Goal: Task Accomplishment & Management: Manage account settings

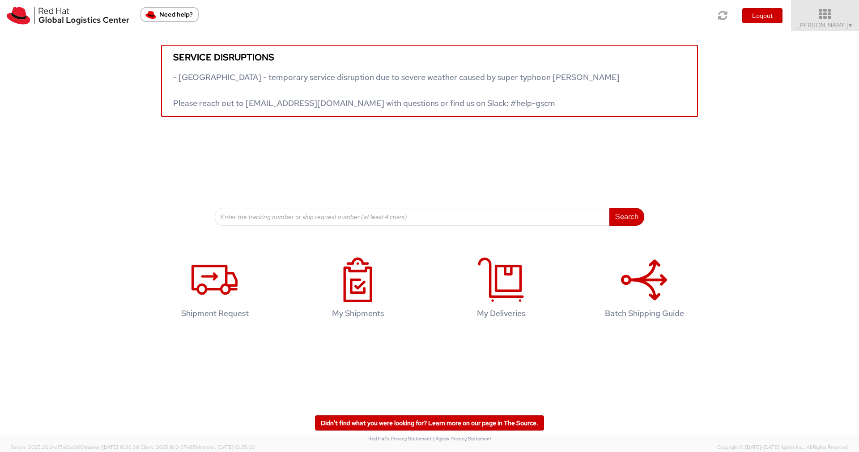
click at [827, 20] on icon at bounding box center [825, 14] width 78 height 13
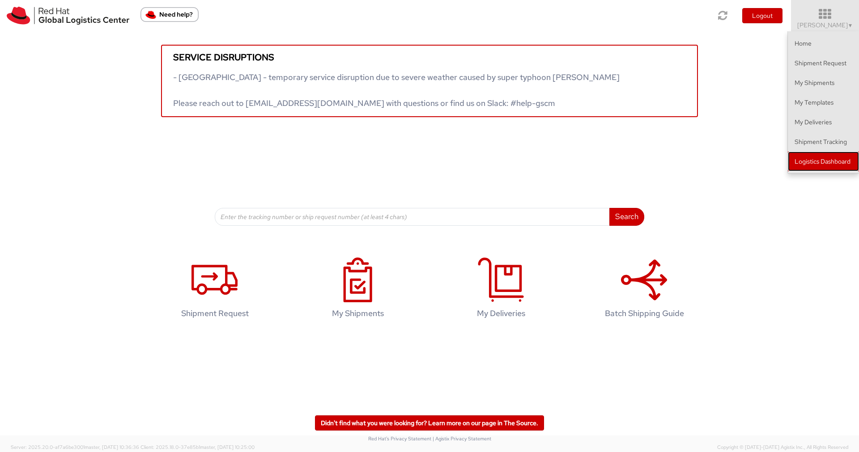
click at [815, 155] on link "Logistics Dashboard" at bounding box center [823, 162] width 71 height 20
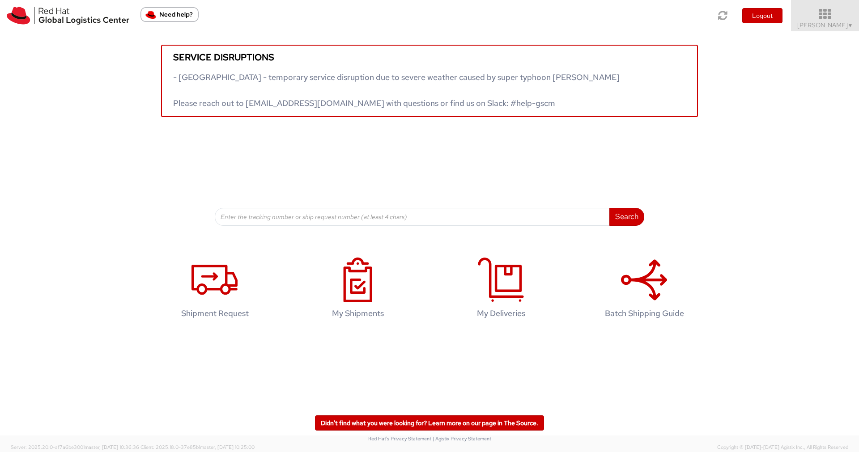
click at [830, 17] on icon at bounding box center [825, 14] width 78 height 13
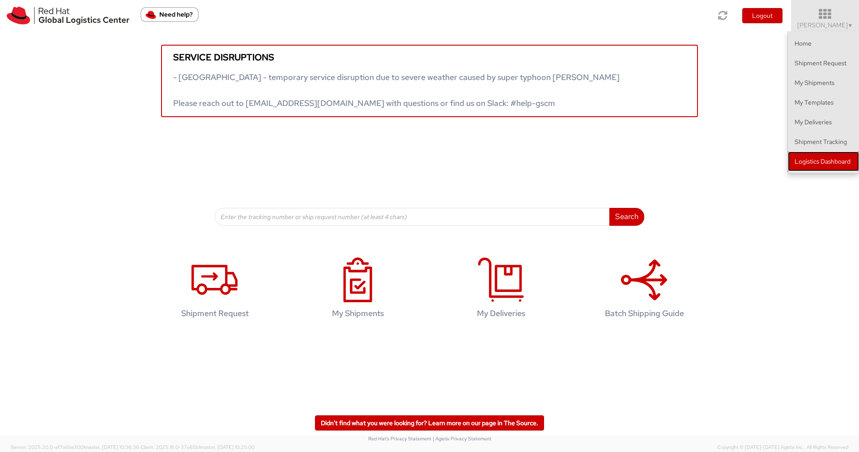
click at [827, 156] on link "Logistics Dashboard" at bounding box center [823, 162] width 71 height 20
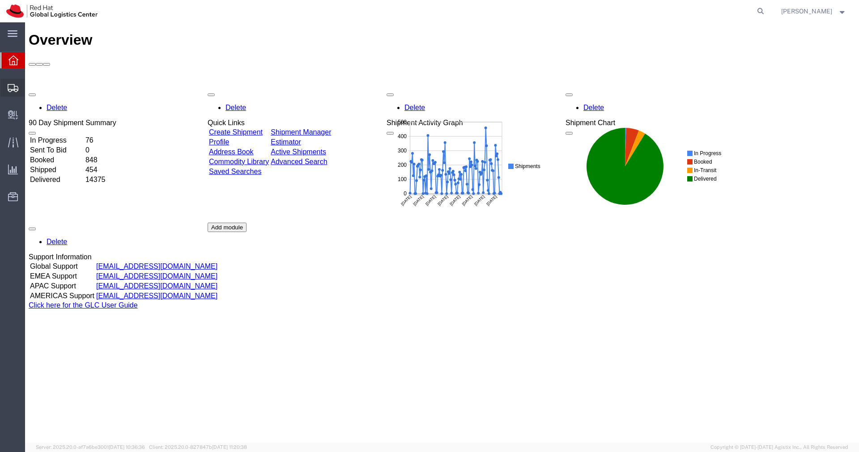
click at [31, 85] on span "Shipments" at bounding box center [28, 88] width 6 height 18
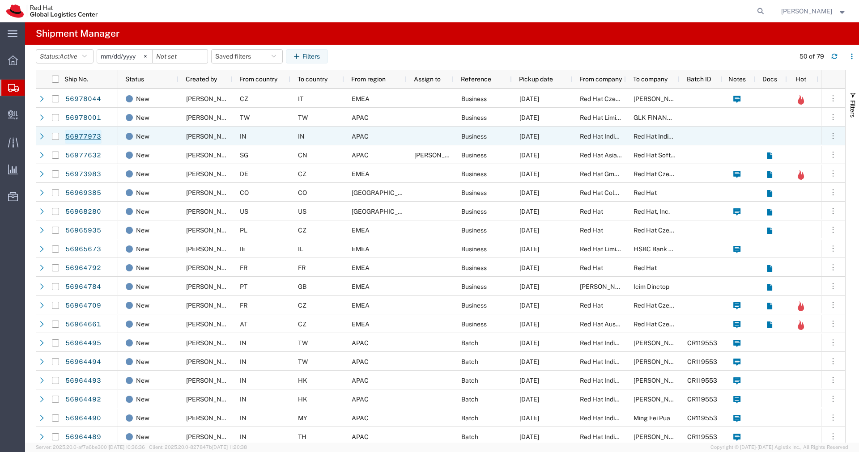
click at [96, 137] on link "56977973" at bounding box center [83, 137] width 37 height 14
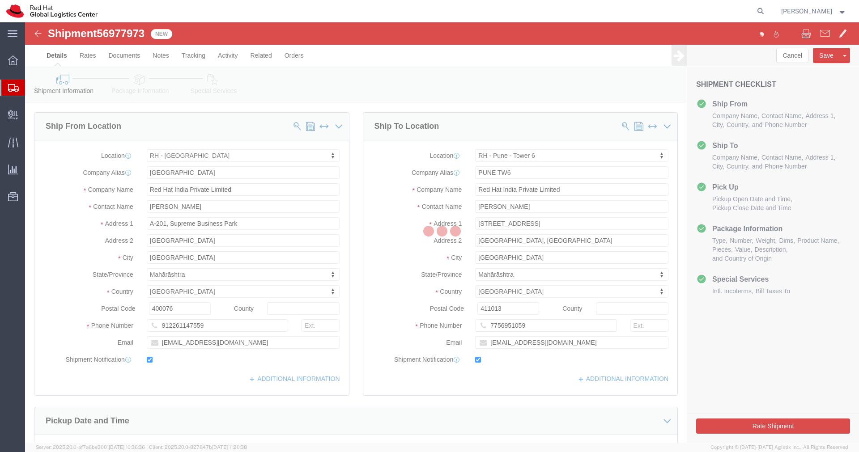
select select "37986"
select select "38432"
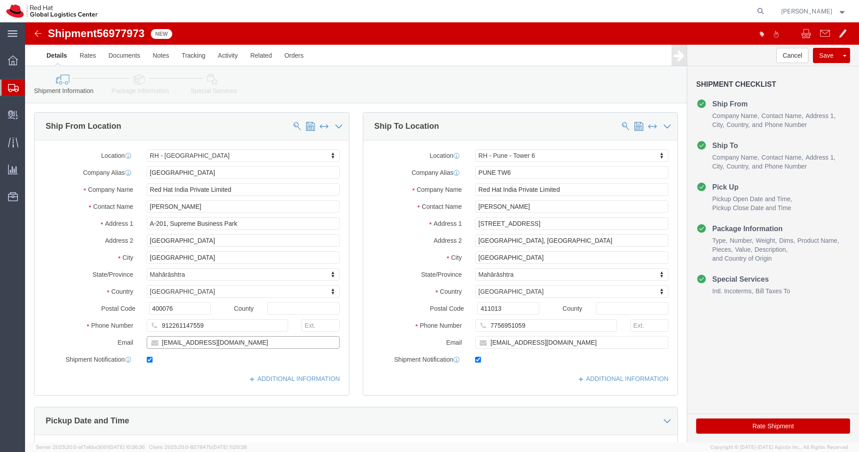
click input "pwaghmar@redhat.com"
paste input "dbhatia@redhat.com"
type input "pwaghmar@redhat.com,dbhatia@redhat.com"
click div "Location RH - Mumbai My Profile Location RH - Amsterdam - MSO RH - Amsterdam Da…"
click link "Package Information"
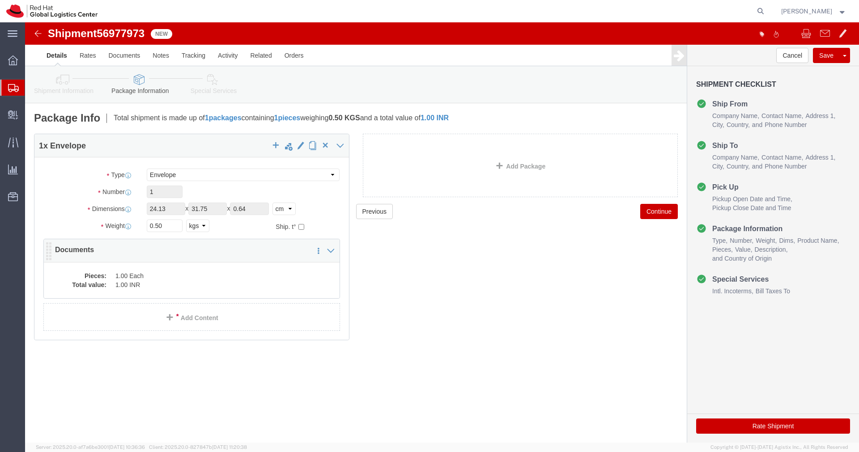
click dd "1.00 INR"
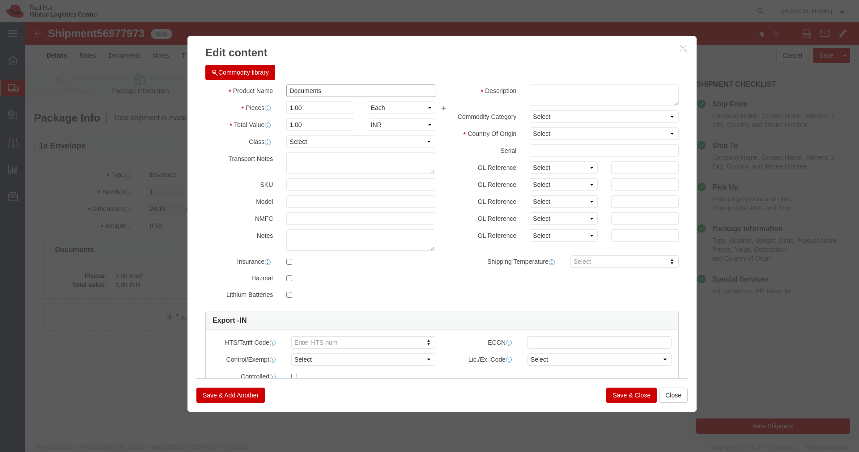
drag, startPoint x: 334, startPoint y: 90, endPoint x: 258, endPoint y: 70, distance: 78.5
click div "Documents"
click textarea
paste textarea "Documents"
type textarea "Documents"
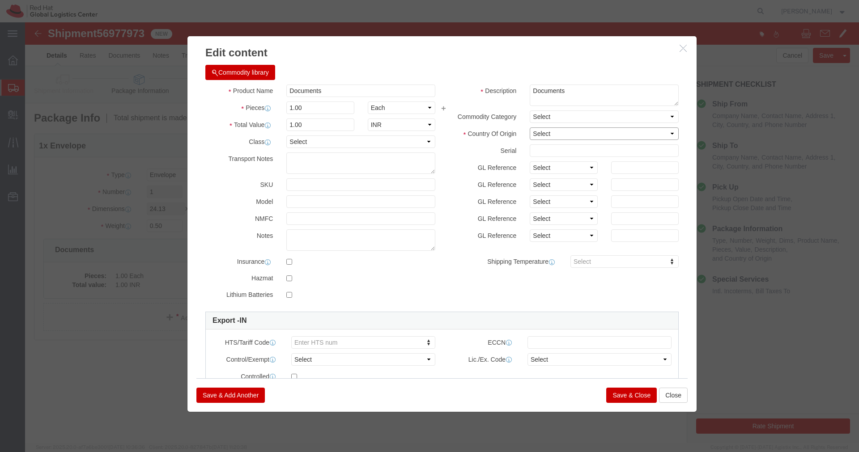
click select "Select Afghanistan Åland Islands Albania Algeria American Samoa Andorra Angola …"
select select "IN"
click select "Select Afghanistan Åland Islands Albania Algeria American Samoa Andorra Angola …"
click button "Save & Close"
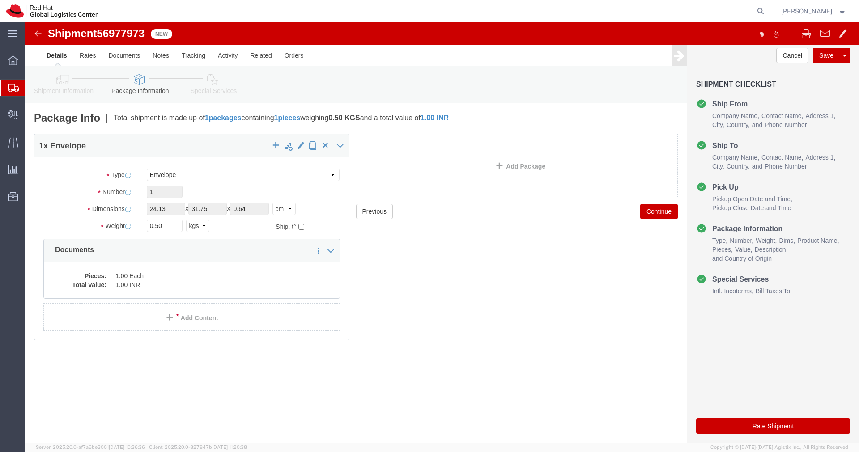
click link "Special Services"
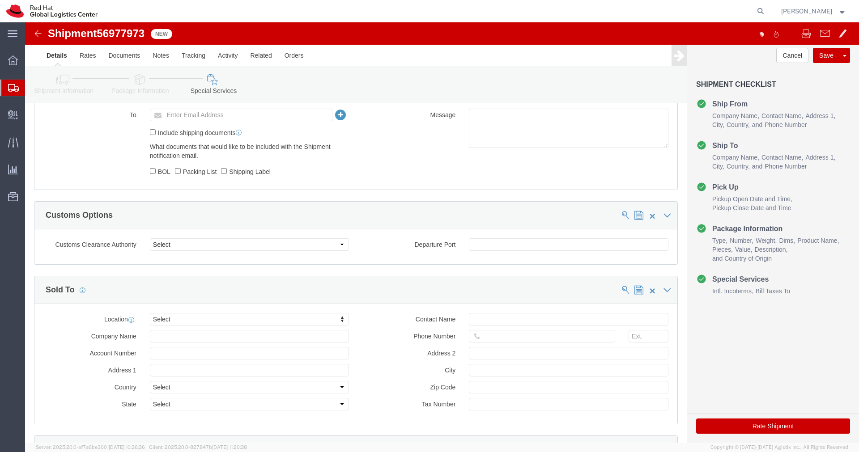
scroll to position [347, 0]
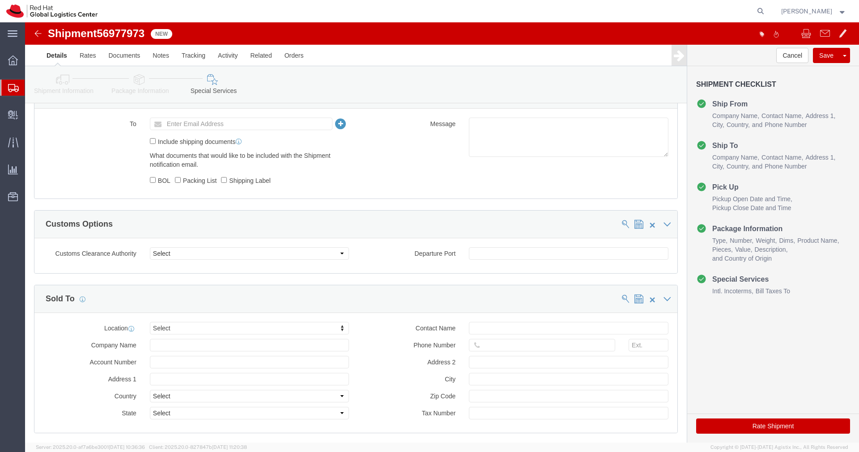
click input "Enter Email Address"
type input "apaclogistics@redhat.com"
click button "Rate Shipment"
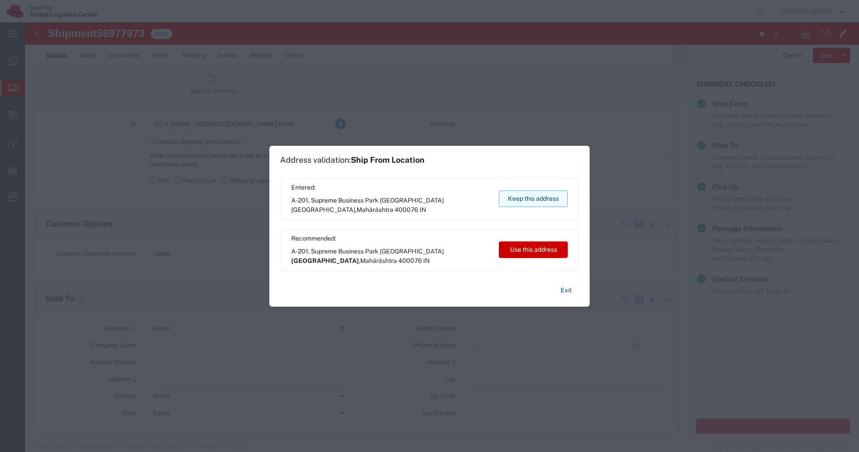
click at [549, 203] on button "Keep this address" at bounding box center [533, 199] width 69 height 17
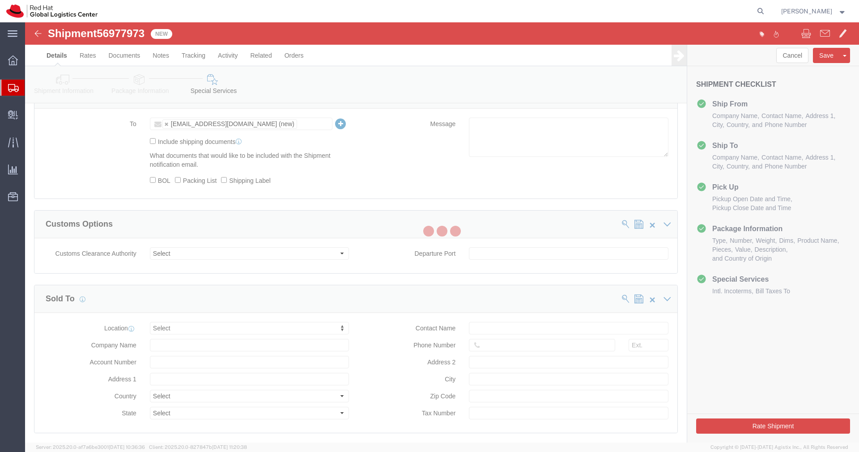
scroll to position [0, 0]
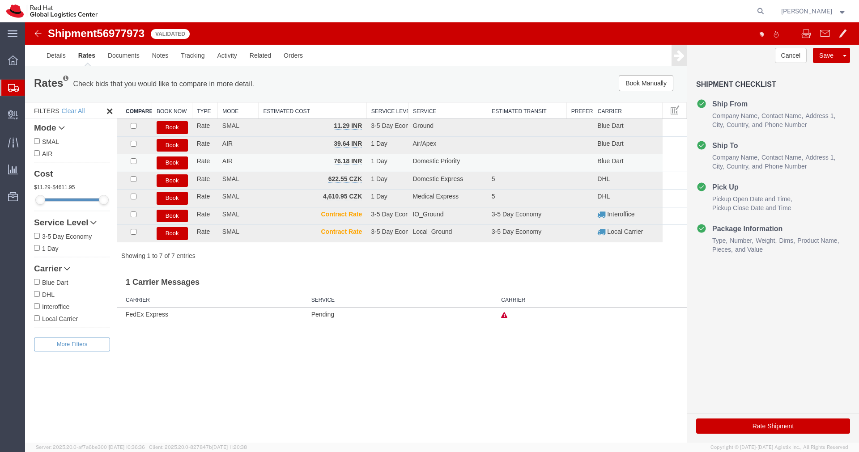
click at [178, 162] on button "Book" at bounding box center [172, 163] width 31 height 13
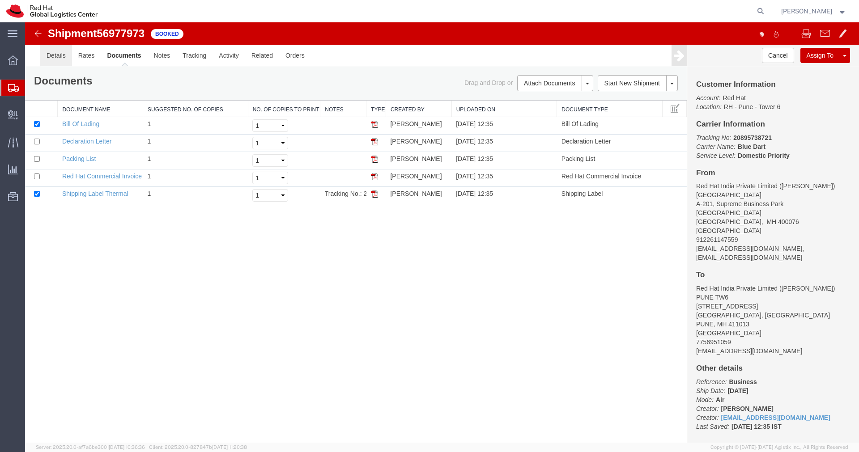
click at [61, 62] on link "Details" at bounding box center [56, 55] width 32 height 21
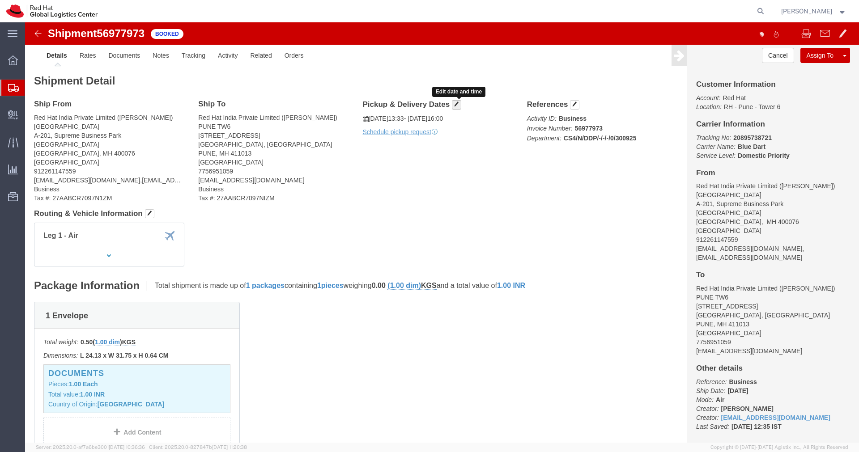
click button "button"
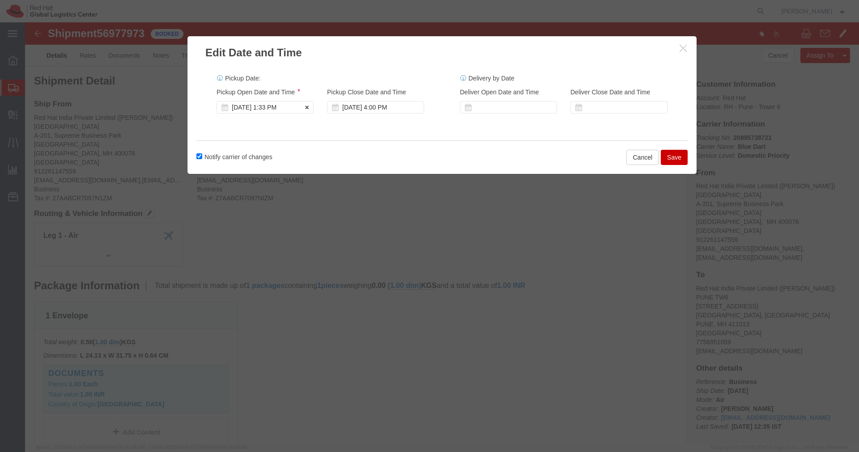
click div "Sep 30 2025 1:33 PM"
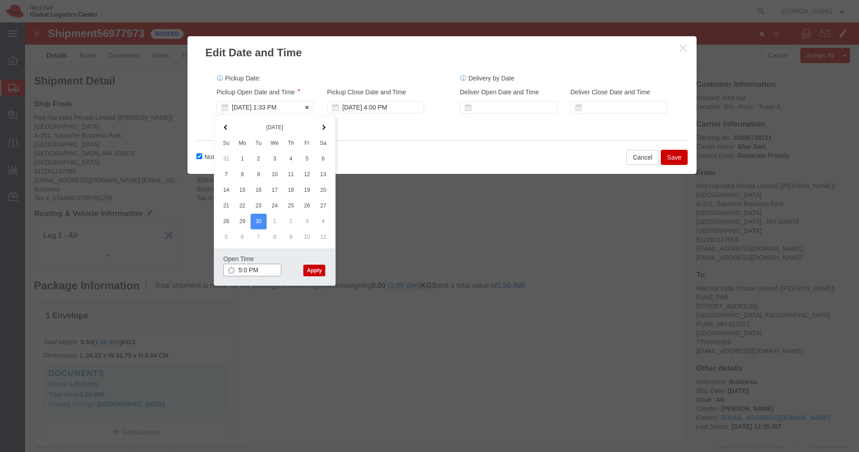
type input "5:00 PM"
click button "Apply"
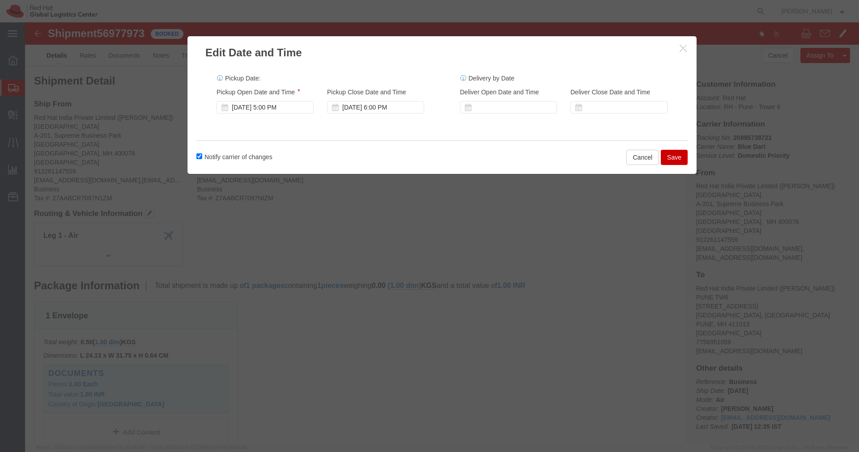
click button "Save"
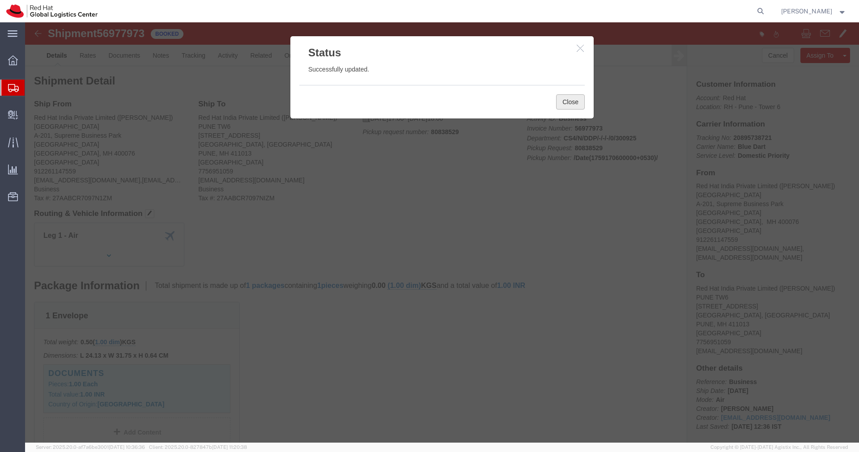
click button "Close"
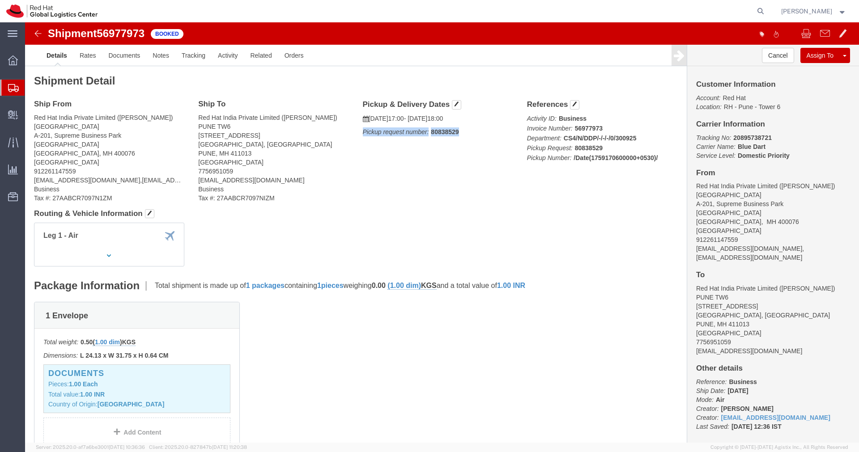
drag, startPoint x: 437, startPoint y: 112, endPoint x: 336, endPoint y: 110, distance: 100.6
click p "Pickup request number: 80838529"
copy p "Pickup request number: 80838529"
click link "Documents"
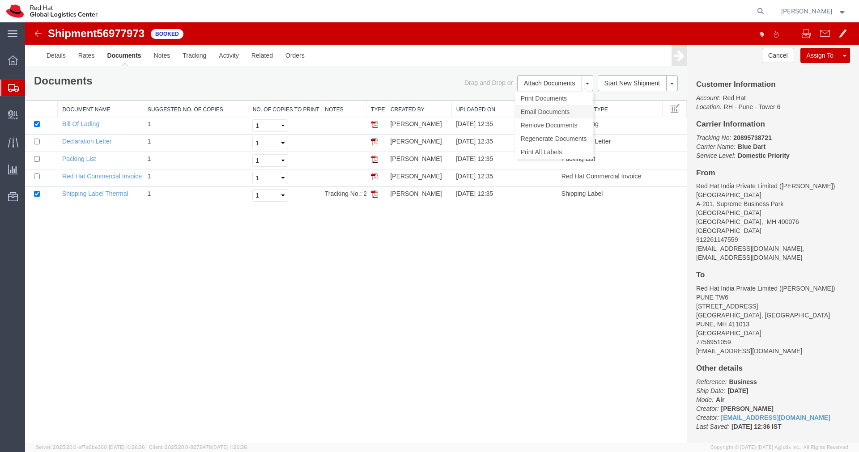
click at [563, 109] on link "Email Documents" at bounding box center [554, 111] width 78 height 13
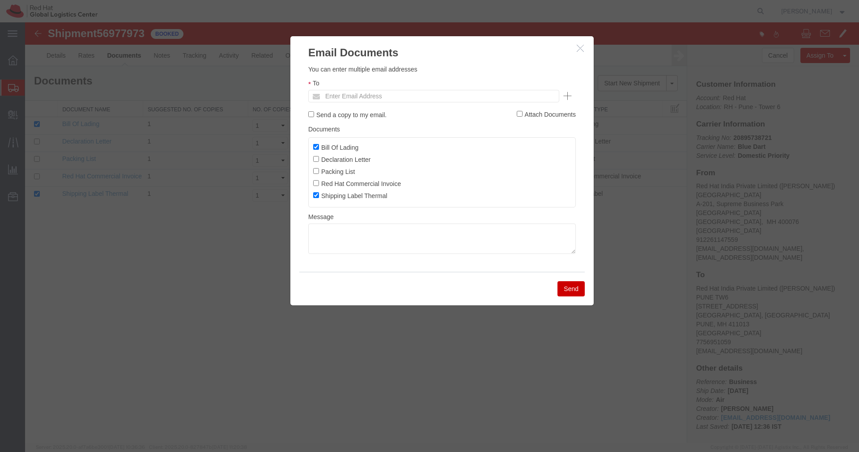
click at [333, 151] on label "Bill Of Lading" at bounding box center [335, 147] width 45 height 10
click at [319, 150] on input "Bill Of Lading" at bounding box center [316, 147] width 6 height 6
checkbox input "false"
click at [364, 231] on textarea at bounding box center [441, 239] width 267 height 30
paste textarea "Pickup request number:80838529"
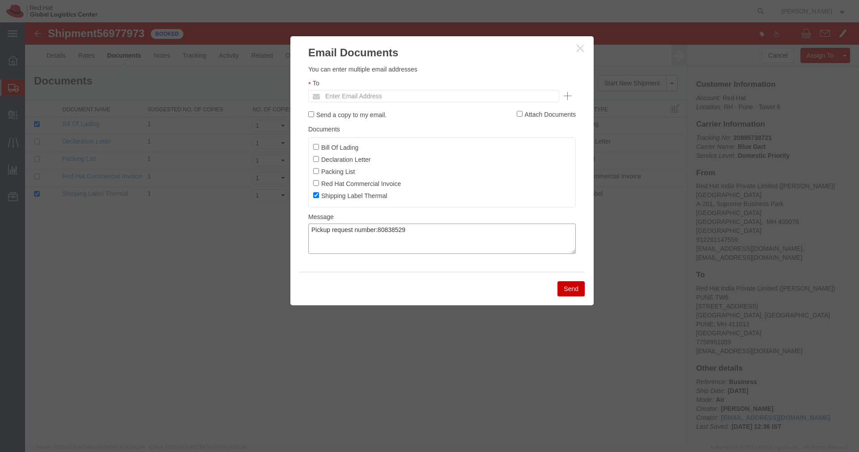
type textarea "Pickup request number:80838529"
click at [417, 99] on ul "Enter Email Address" at bounding box center [433, 96] width 251 height 13
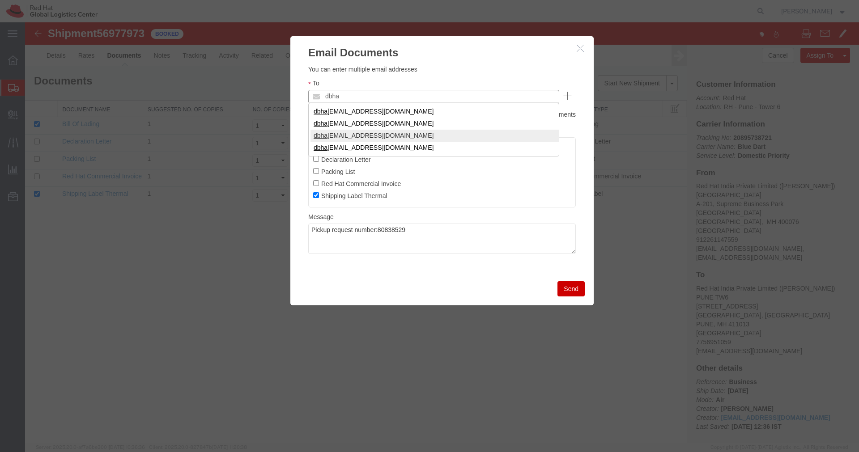
type input "dbha"
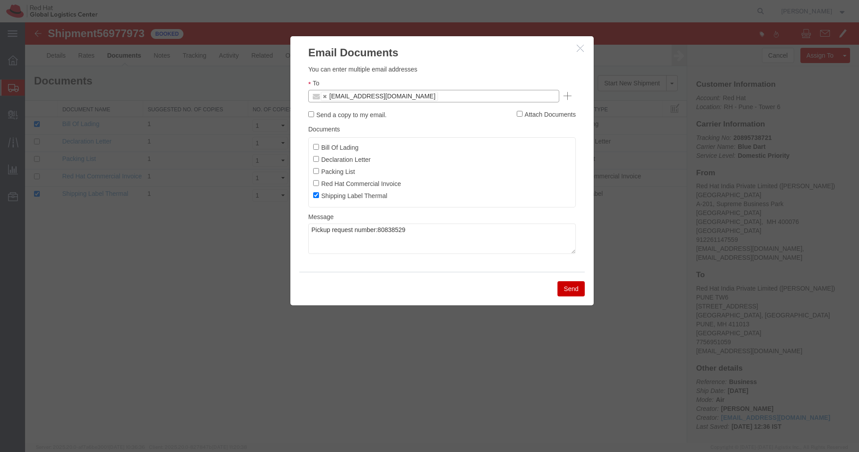
click at [563, 287] on button "Send" at bounding box center [570, 288] width 27 height 15
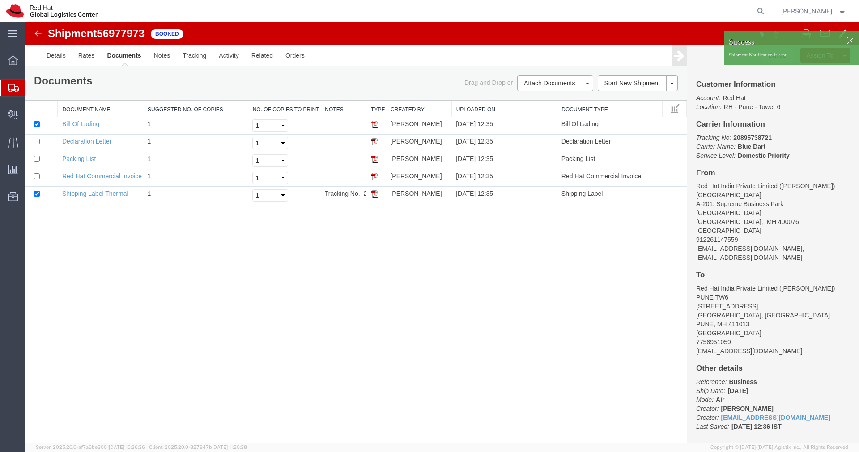
click at [17, 86] on icon at bounding box center [13, 88] width 11 height 8
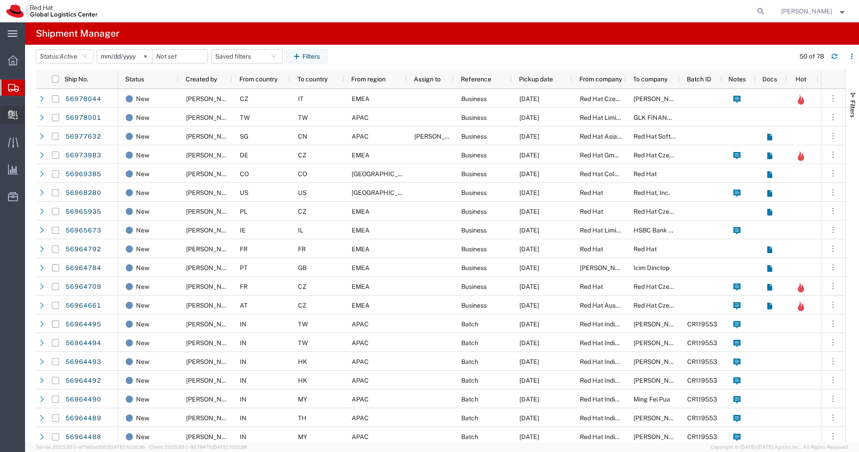
click at [0, 0] on span "Create Delivery" at bounding box center [0, 0] width 0 height 0
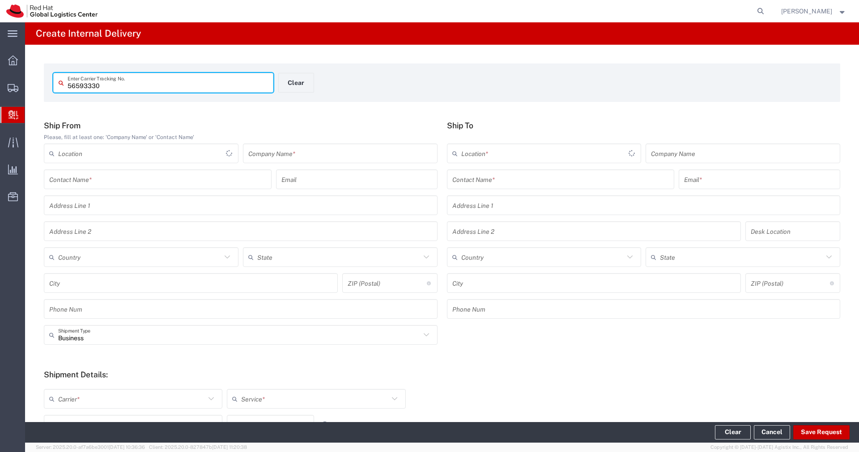
type input "56593330"
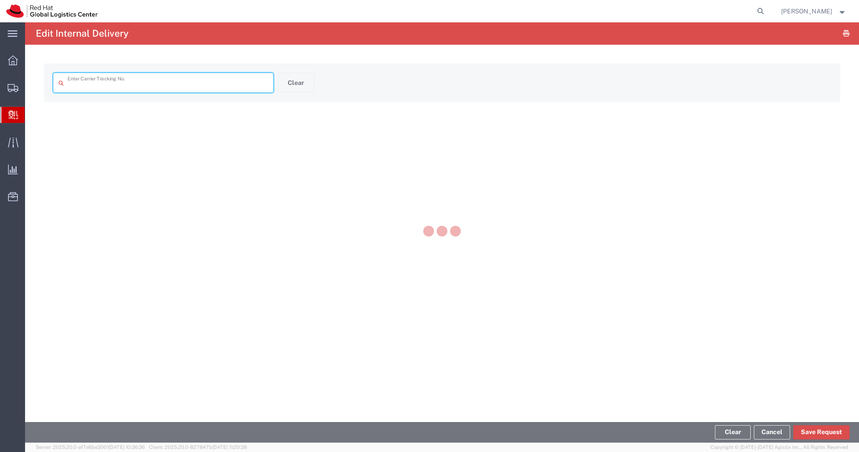
type input "56593330"
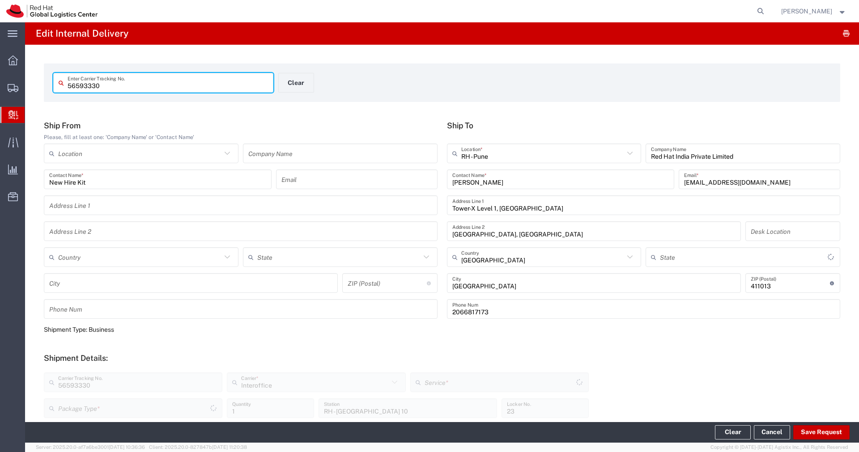
type input "PAK"
type input "Mahārāshtra"
type input "IO_Ground"
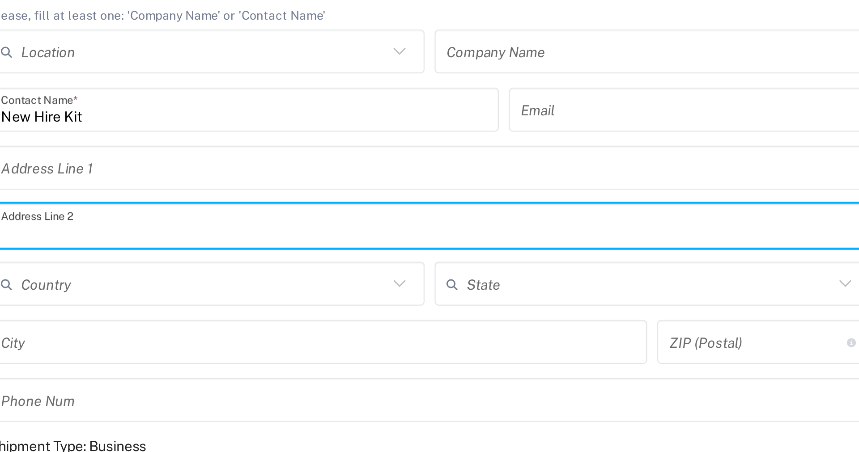
drag, startPoint x: 220, startPoint y: 233, endPoint x: 227, endPoint y: 231, distance: 6.9
click at [225, 231] on input "text" at bounding box center [240, 232] width 383 height 16
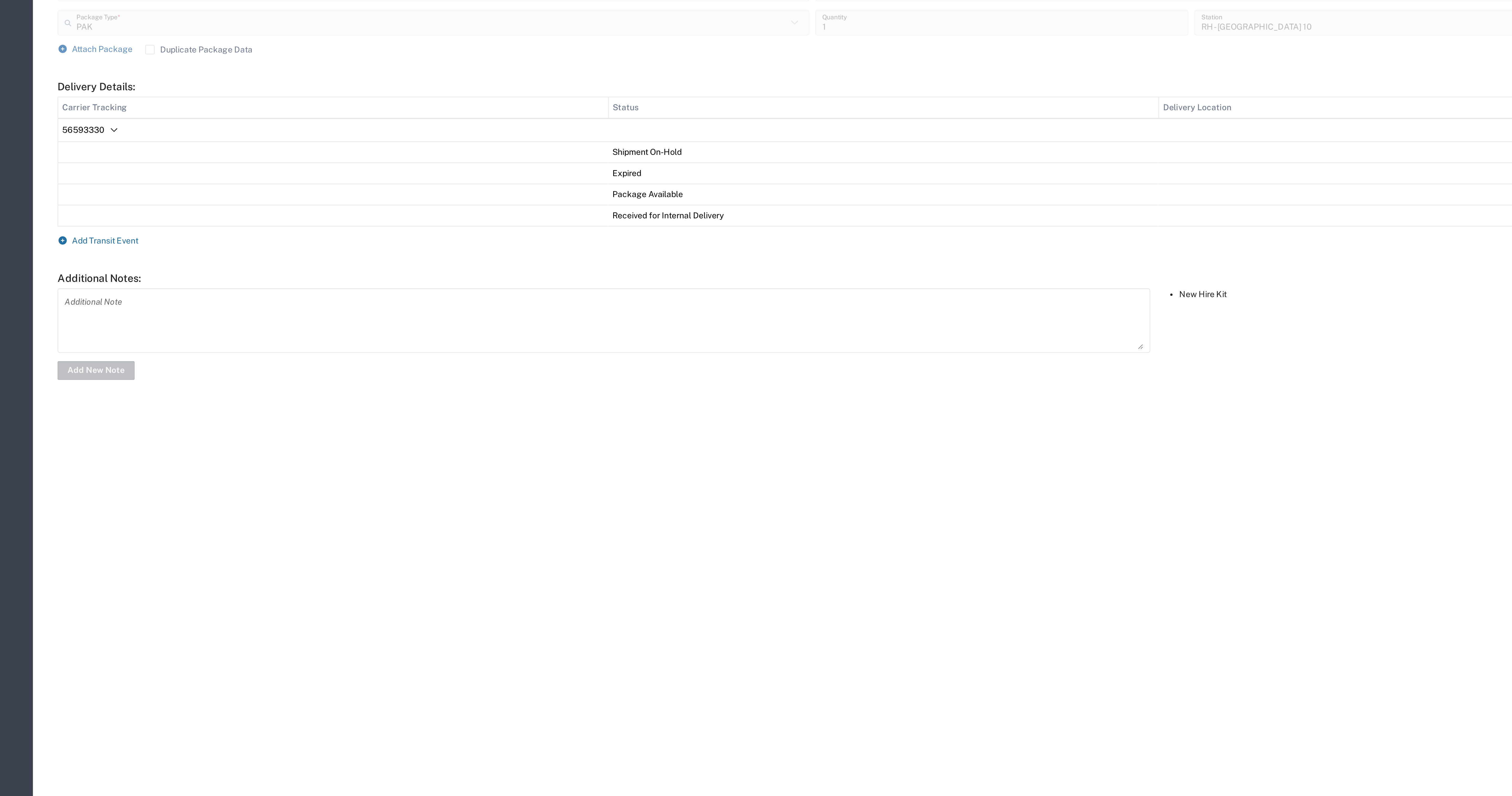
click at [56, 265] on span "Add Transit Event" at bounding box center [47, 337] width 30 height 4
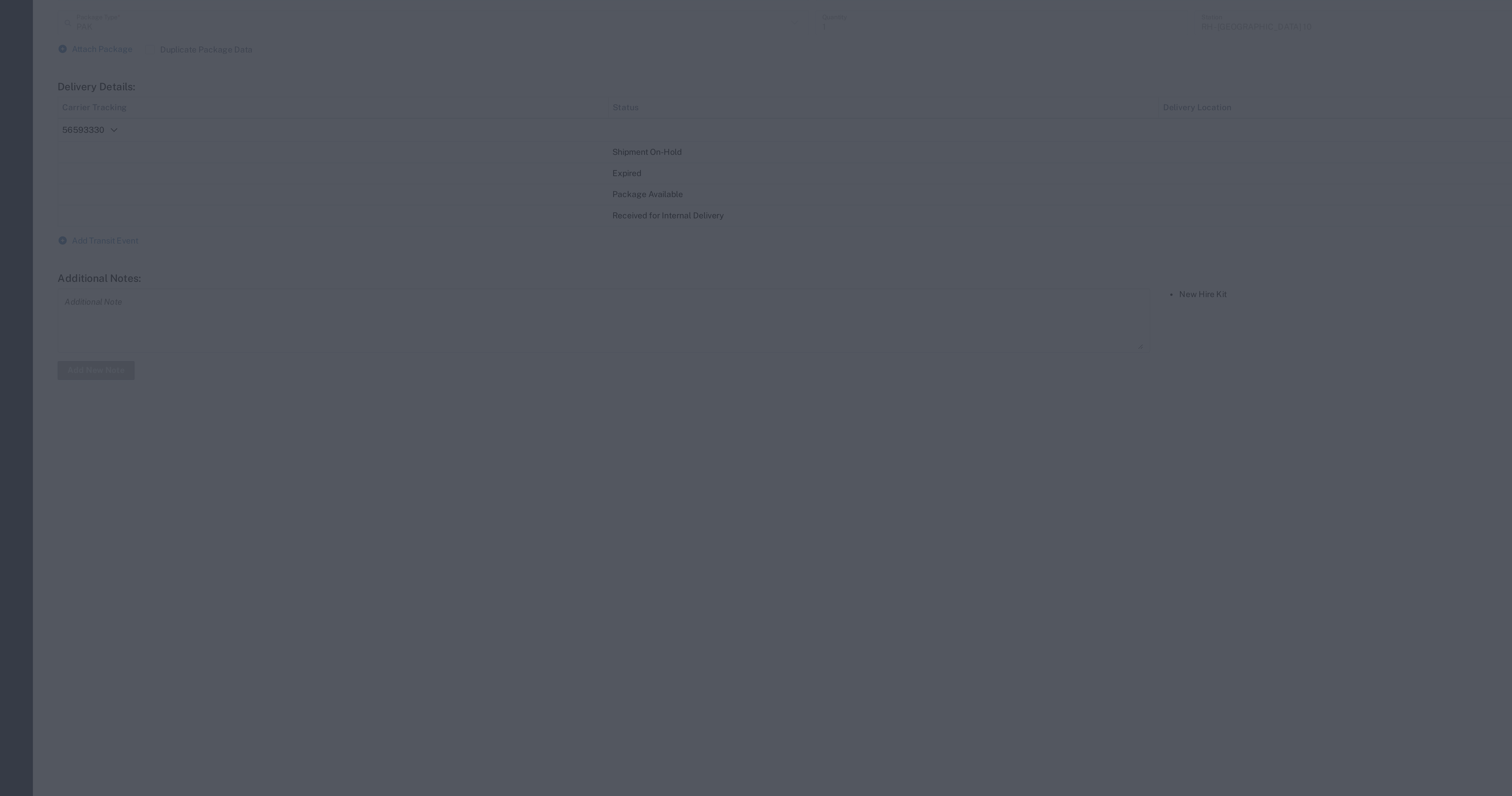
click at [118, 265] on div "Add New Tracking Status Details 09/30/2025 × Transit Date * Cancel Apply 12:45 …" at bounding box center [756, 398] width 1512 height 796
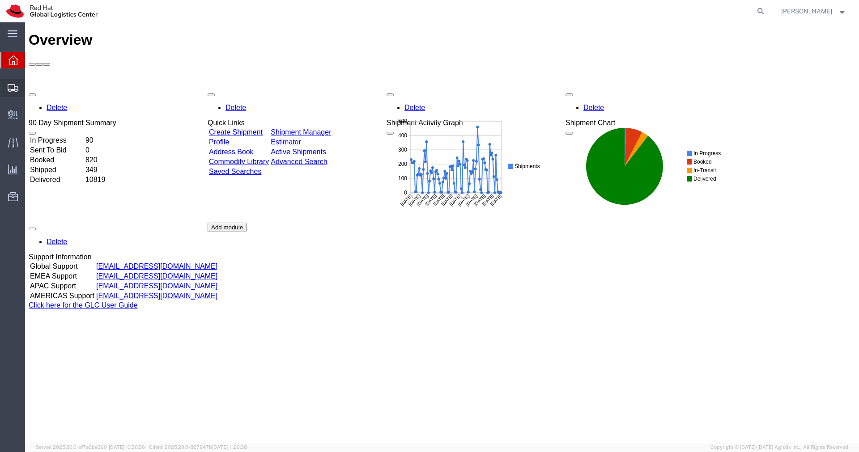
click at [12, 87] on icon at bounding box center [13, 88] width 11 height 8
click at [31, 87] on span "Shipments" at bounding box center [28, 88] width 6 height 18
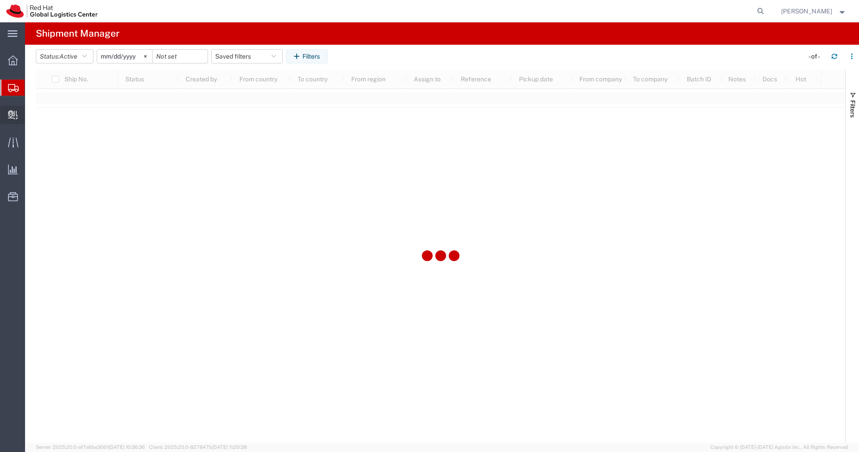
click at [0, 0] on span "Create Delivery" at bounding box center [0, 0] width 0 height 0
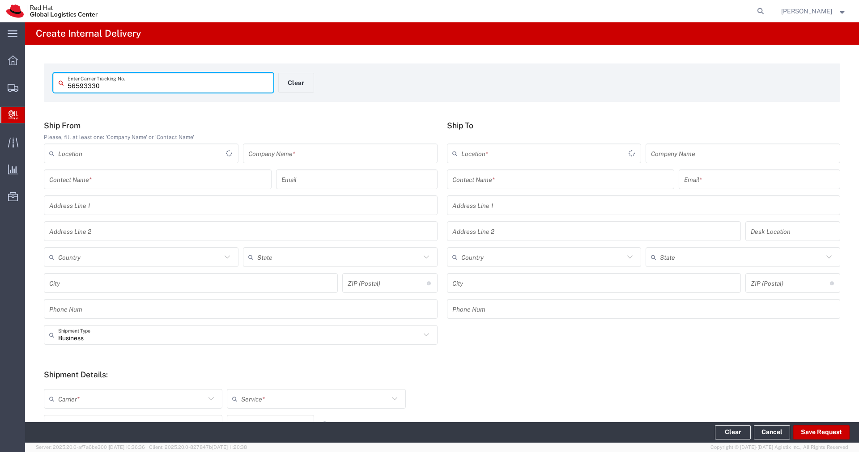
type input "56593330"
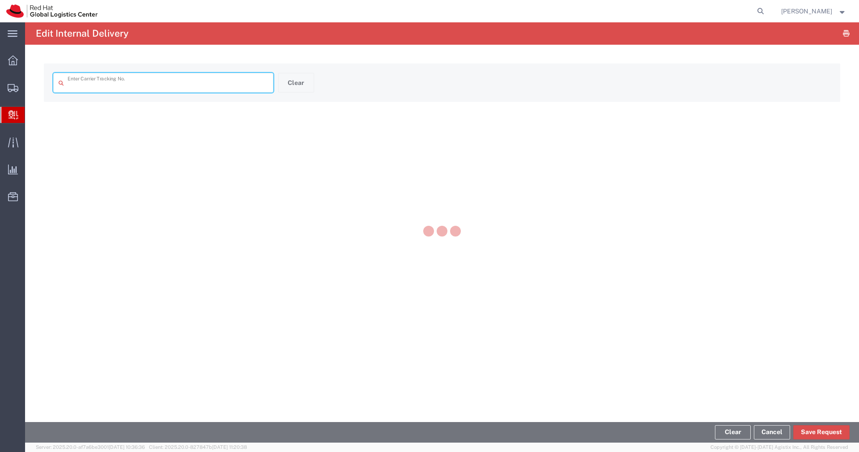
type input "56593330"
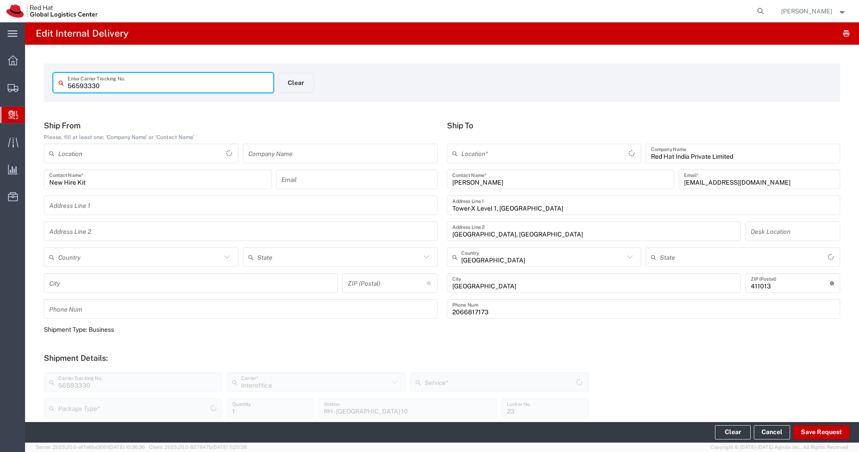
type input "PAK"
type input "Mahārāshtra"
type input "IO_Ground"
type input "RH - Pune"
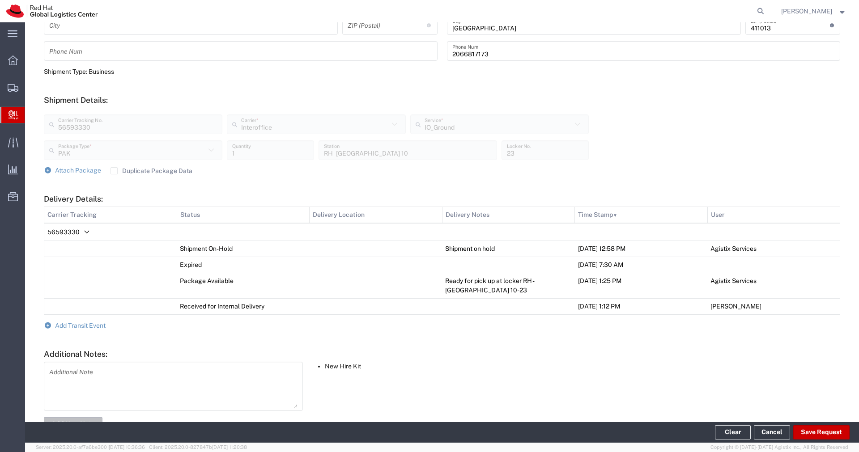
scroll to position [288, 0]
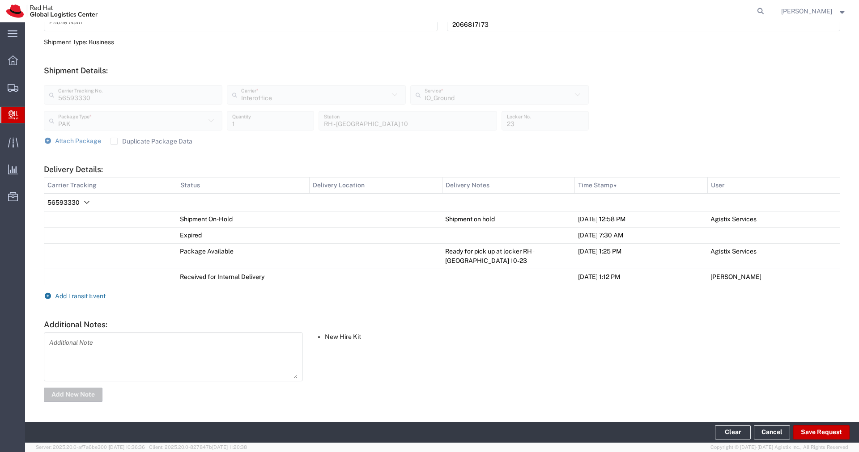
click at [92, 293] on span "Add Transit Event" at bounding box center [80, 295] width 51 height 7
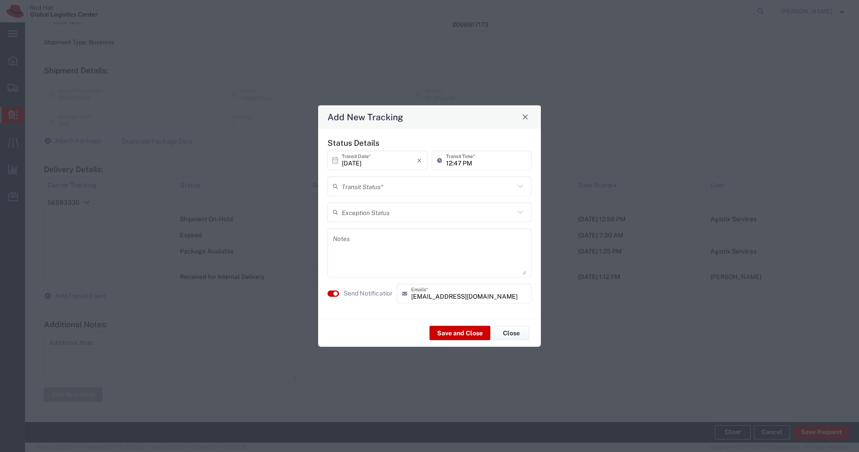
click at [398, 190] on input "text" at bounding box center [428, 186] width 173 height 16
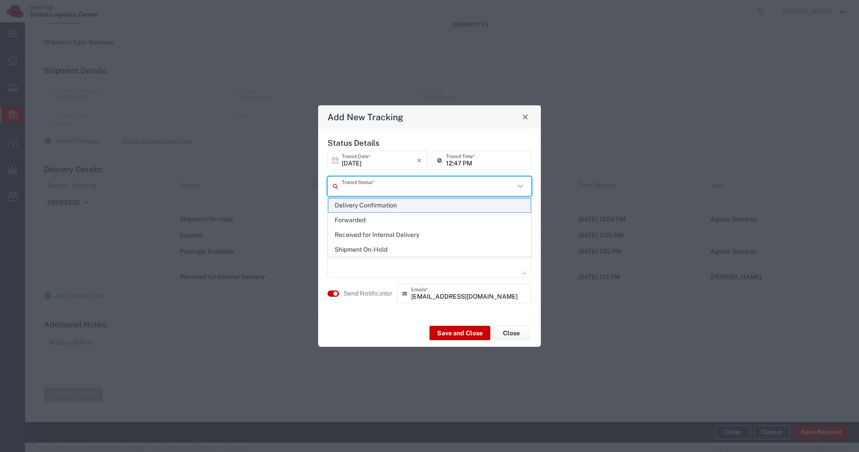
click at [356, 211] on span "Delivery Confirmation" at bounding box center [429, 206] width 202 height 14
type input "Delivery Confirmation"
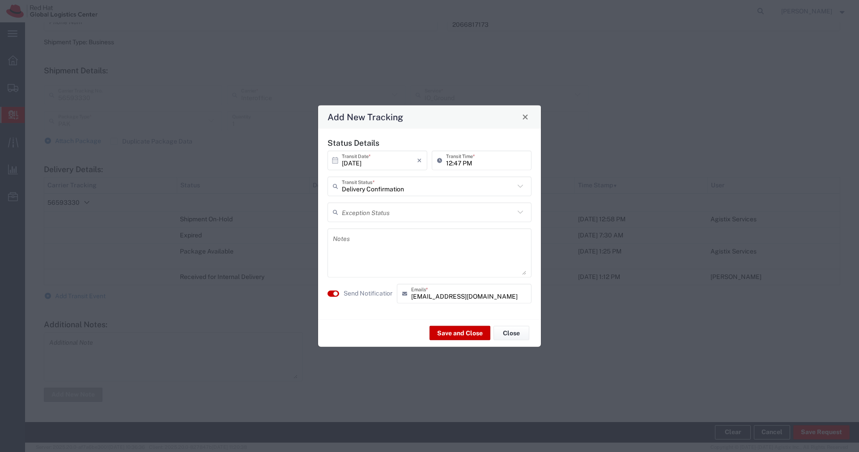
click at [349, 248] on textarea at bounding box center [429, 253] width 193 height 44
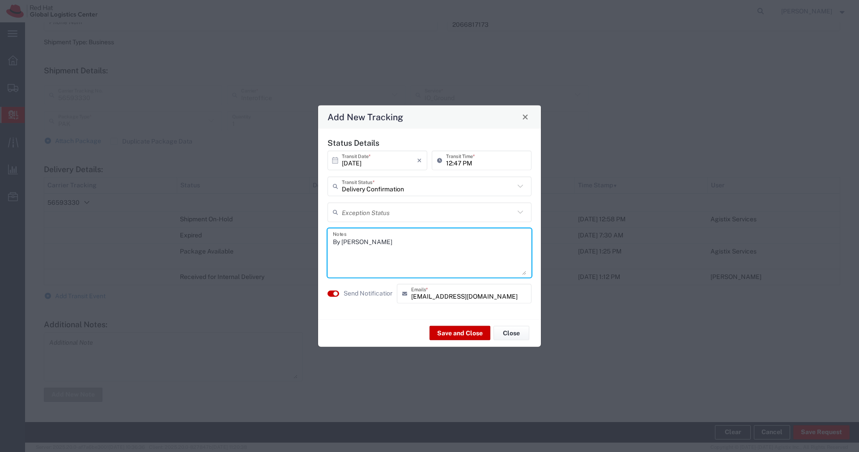
type textarea "By Hand"
click at [449, 331] on button "Save and Close" at bounding box center [459, 333] width 61 height 14
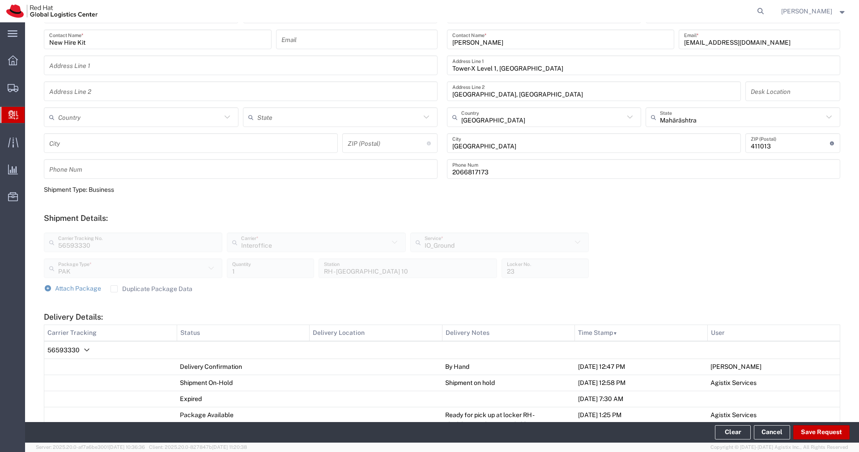
scroll to position [110, 0]
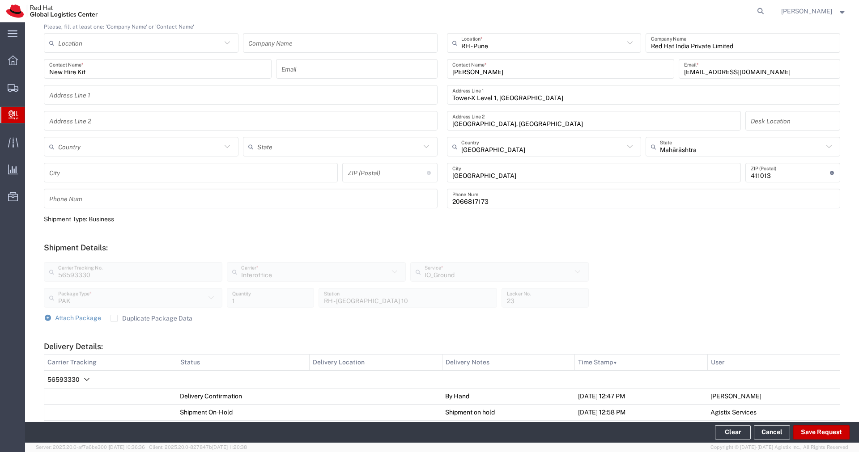
click at [0, 0] on span "Create Delivery" at bounding box center [0, 0] width 0 height 0
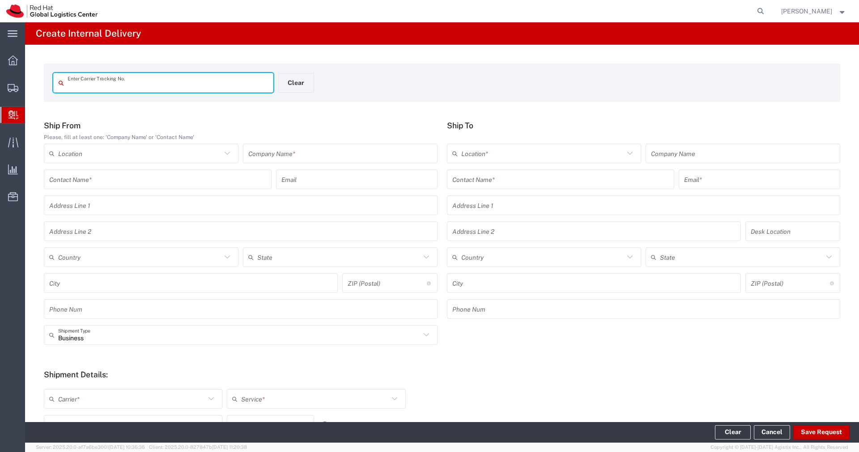
click at [294, 157] on input "text" at bounding box center [340, 154] width 184 height 16
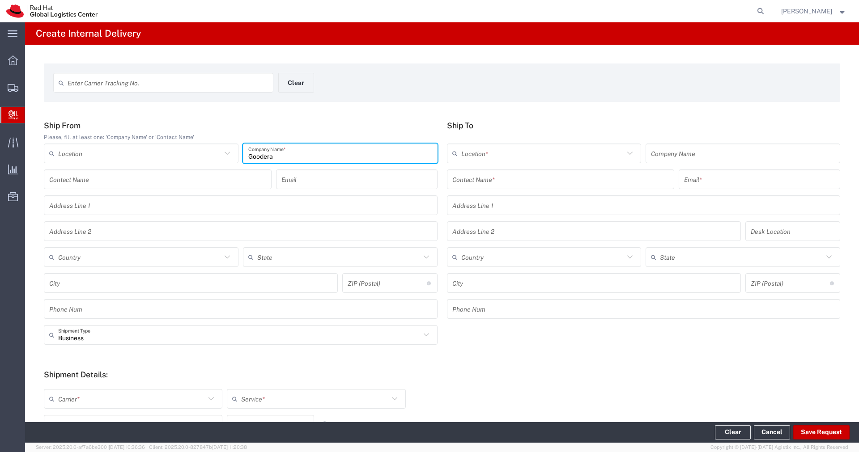
type input "Goodera"
click at [532, 188] on div "Contact Name *" at bounding box center [561, 179] width 228 height 20
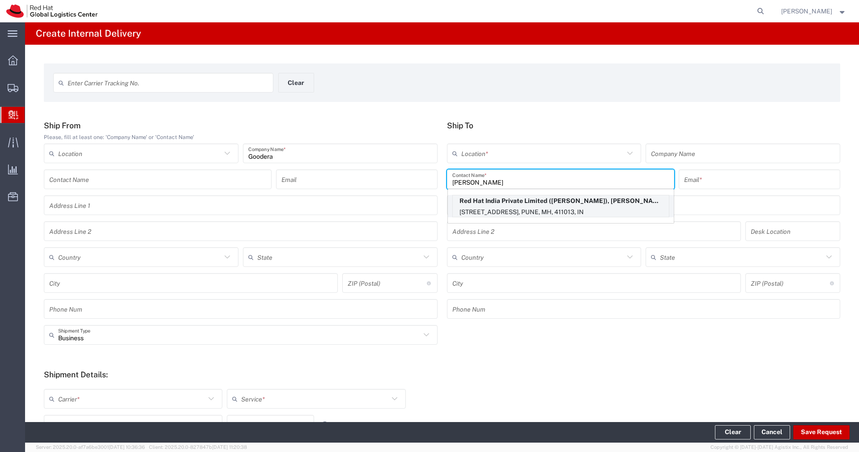
type input "[PERSON_NAME]"
click at [584, 211] on p "[STREET_ADDRESS], PUNE, MH, 411013, IN" at bounding box center [561, 212] width 216 height 11
type input "RH - Pune - Tower 6"
type input "Red Hat India Private Limited"
type input "[PERSON_NAME]"
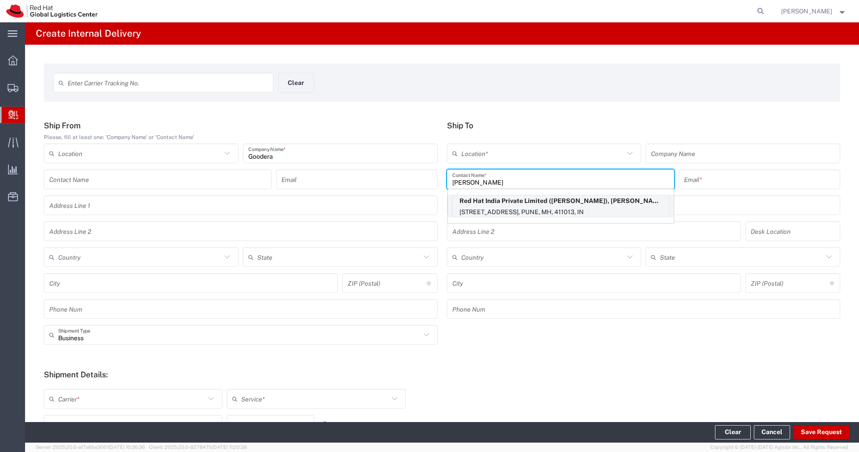
type input "[EMAIL_ADDRESS][DOMAIN_NAME]"
type input "[STREET_ADDRESS]"
type input "[GEOGRAPHIC_DATA], [GEOGRAPHIC_DATA]"
type input "3S331"
type input "[GEOGRAPHIC_DATA]"
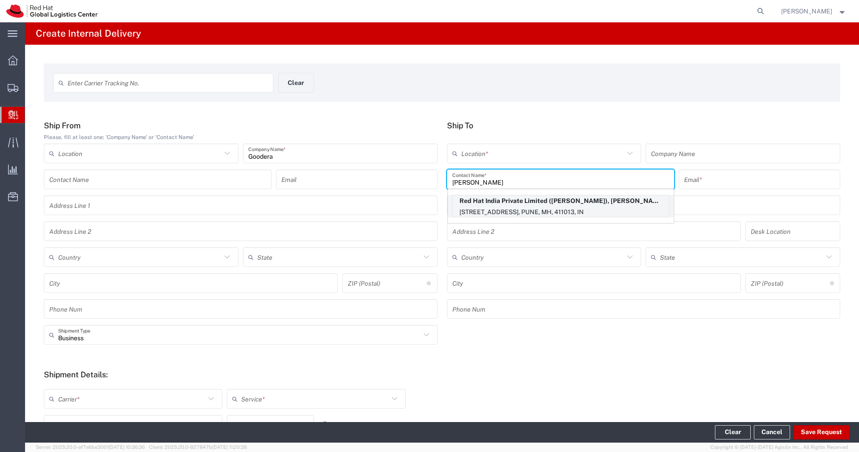
type input "[GEOGRAPHIC_DATA]"
type input "411013"
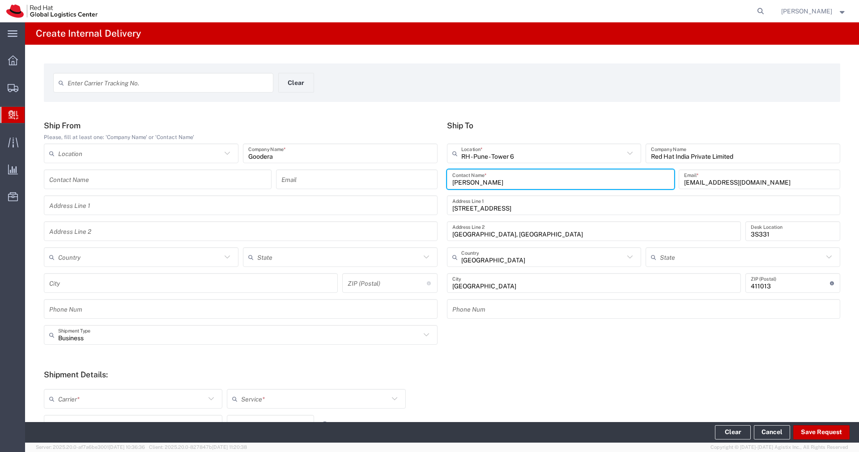
type input "Mahārāshtra"
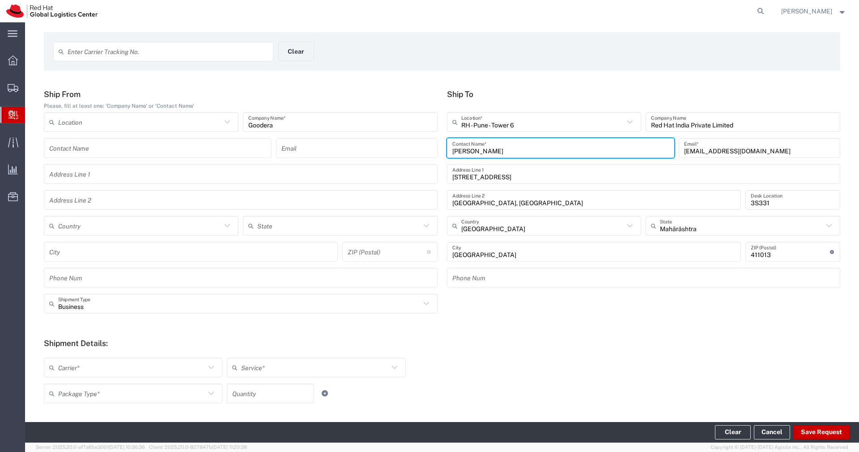
click at [205, 368] on icon at bounding box center [211, 368] width 12 height 12
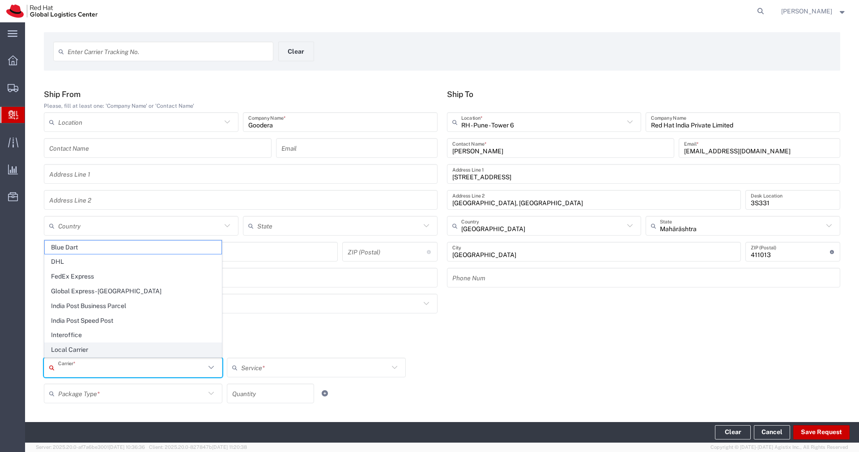
click at [103, 349] on span "Local Carrier" at bounding box center [133, 350] width 177 height 14
type input "Local Carrier"
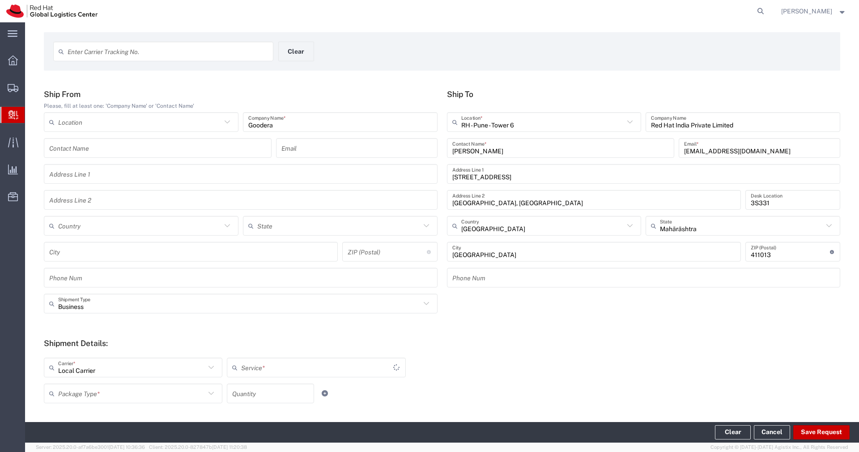
click at [275, 364] on input "text" at bounding box center [317, 368] width 152 height 16
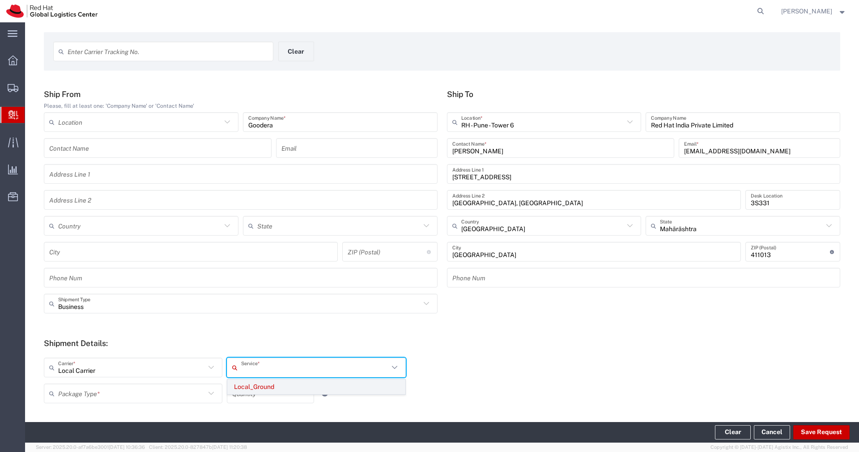
click at [263, 390] on span "Local_Ground" at bounding box center [316, 387] width 177 height 14
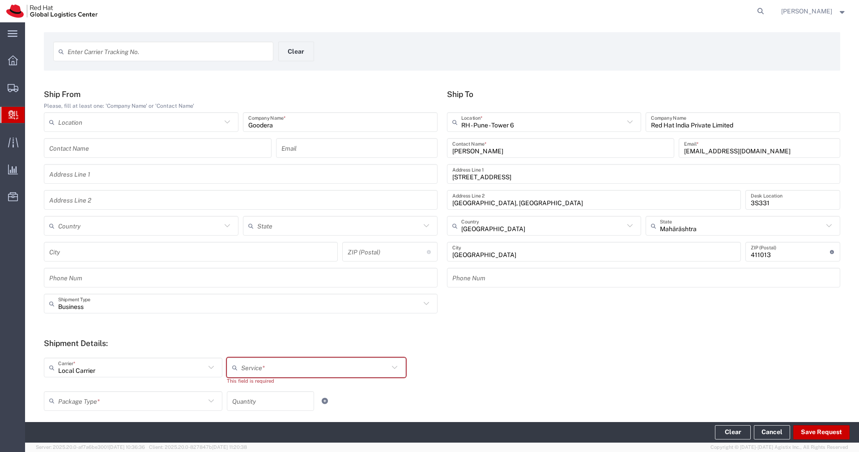
click at [201, 399] on input "text" at bounding box center [131, 401] width 147 height 16
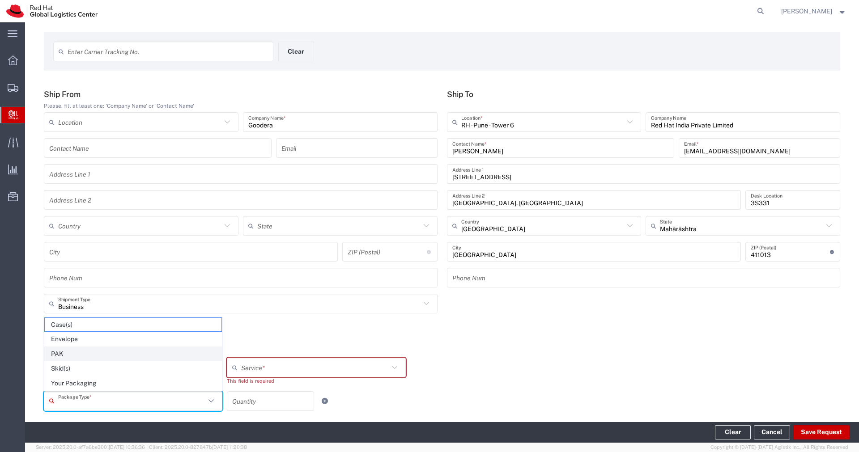
click at [93, 353] on span "PAK" at bounding box center [133, 354] width 177 height 14
type input "PAK"
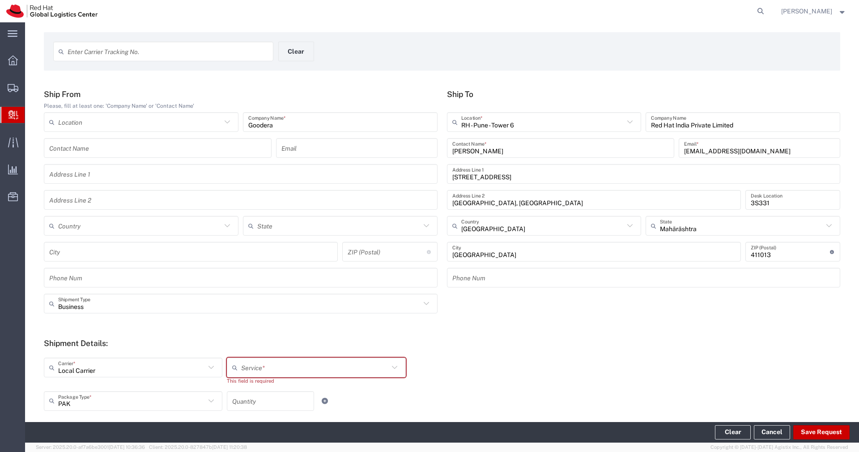
click at [270, 402] on input "number" at bounding box center [270, 401] width 76 height 16
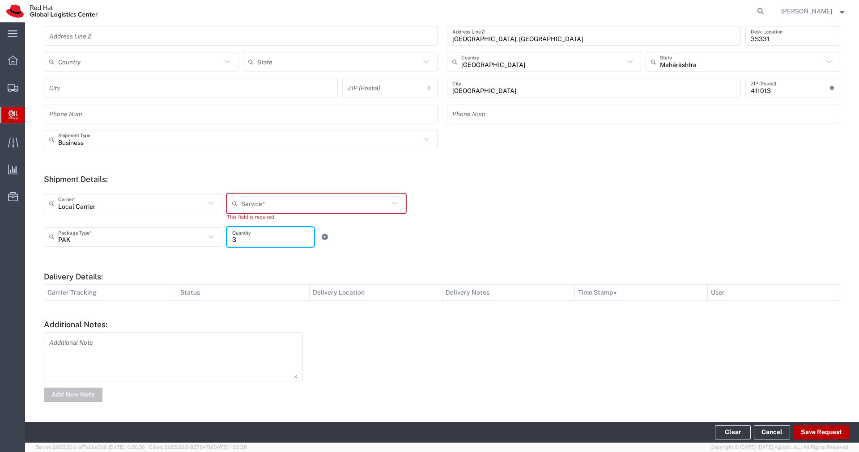
type input "3"
click at [816, 431] on button "Save Request" at bounding box center [821, 432] width 56 height 14
click at [377, 211] on input "text" at bounding box center [314, 204] width 147 height 16
type input "Local_Ground"
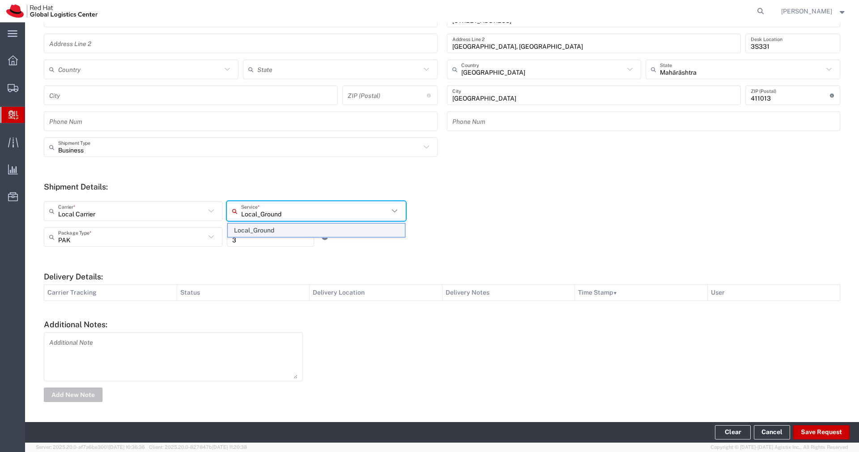
click at [336, 230] on span "Local_Ground" at bounding box center [316, 231] width 177 height 14
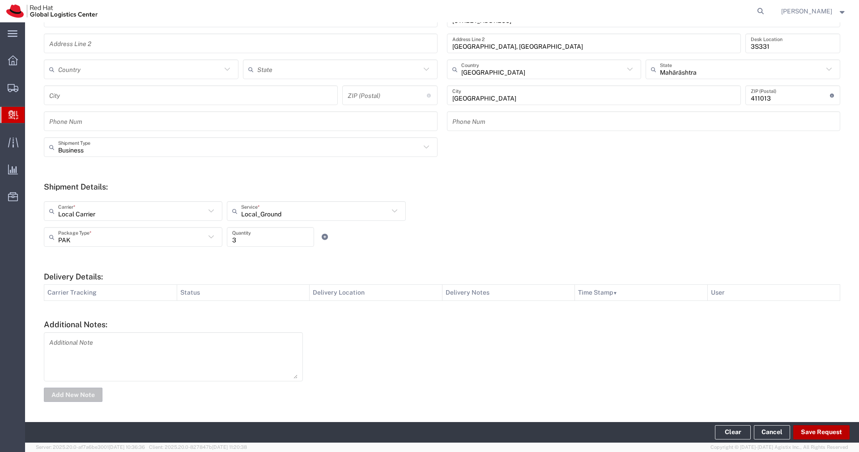
click at [815, 432] on button "Save Request" at bounding box center [821, 432] width 56 height 14
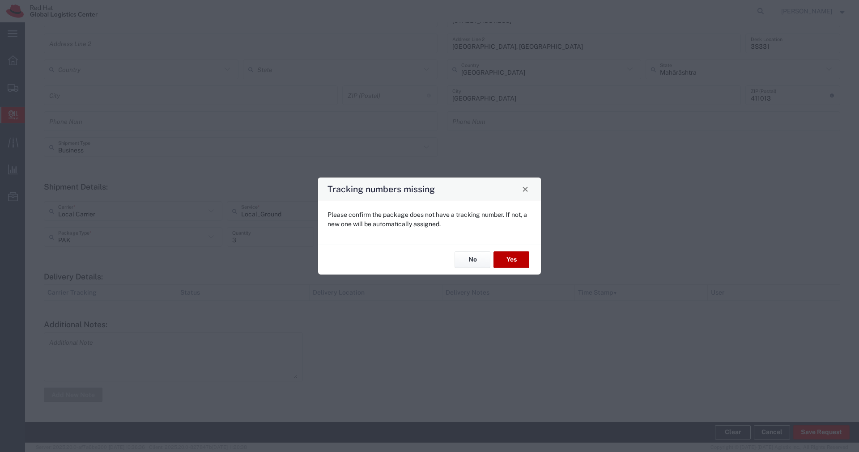
click at [510, 264] on button "Yes" at bounding box center [511, 260] width 36 height 17
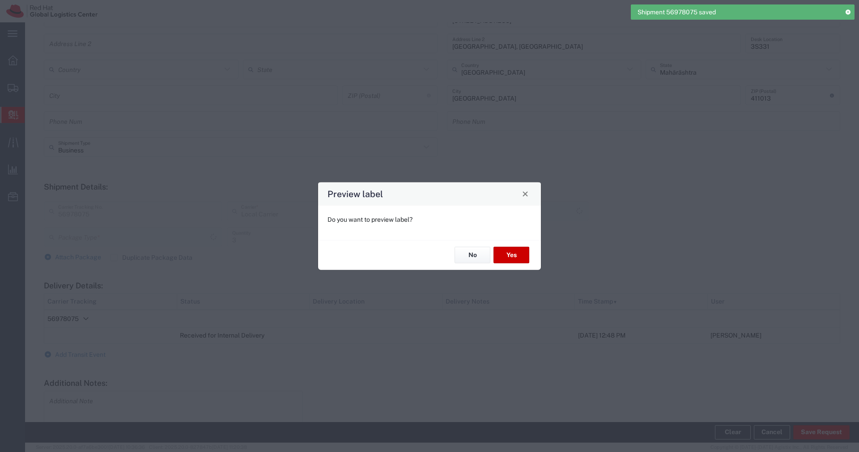
type input "PAK"
type input "Local_Ground"
click at [482, 260] on button "No" at bounding box center [472, 255] width 36 height 17
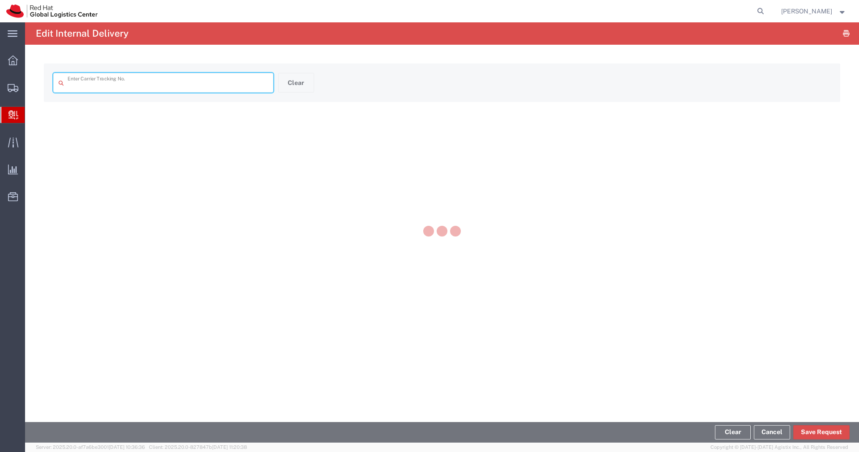
type input "56978075"
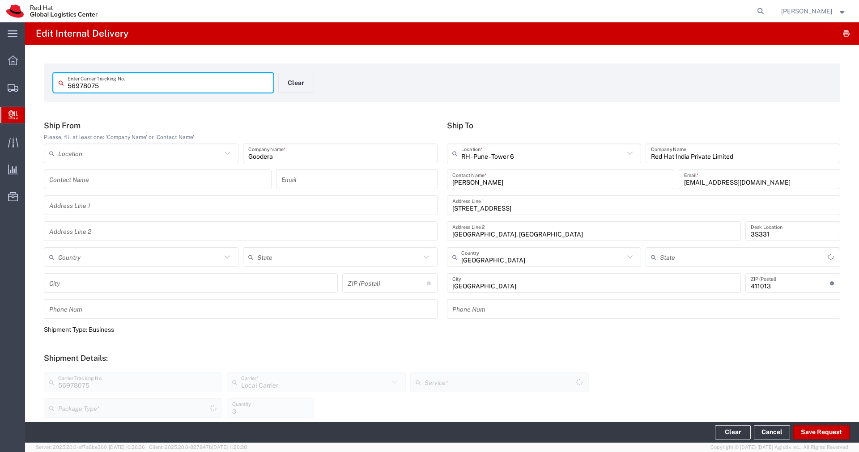
type input "Mahārāshtra"
type input "PAK"
type input "Local_Ground"
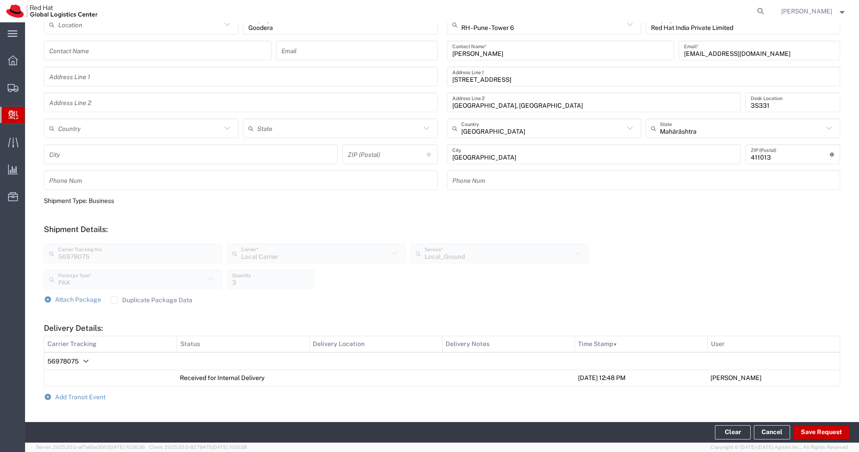
scroll to position [230, 0]
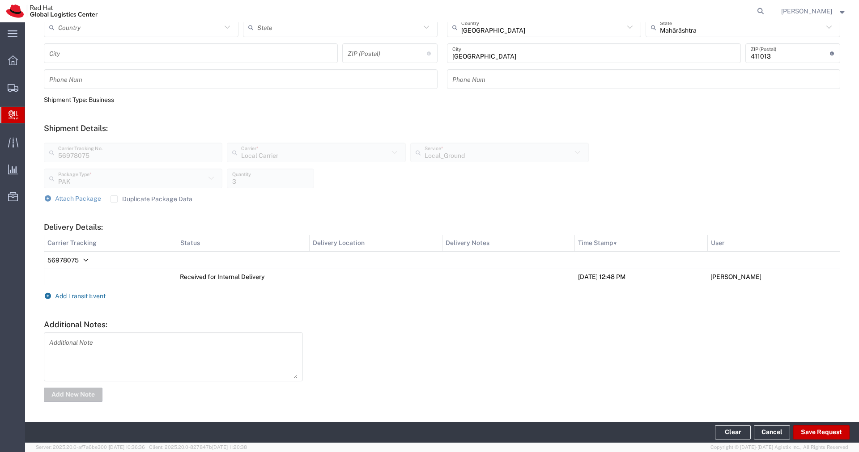
click at [96, 296] on span "Add Transit Event" at bounding box center [80, 295] width 51 height 7
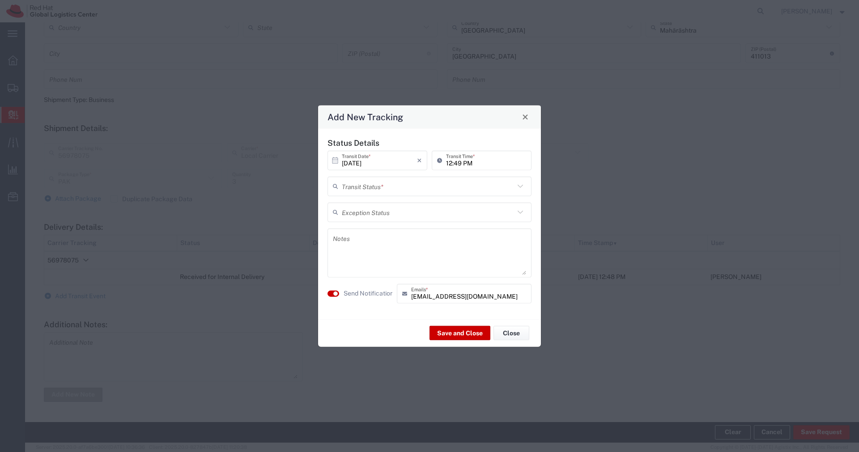
click at [419, 189] on input "text" at bounding box center [428, 186] width 173 height 16
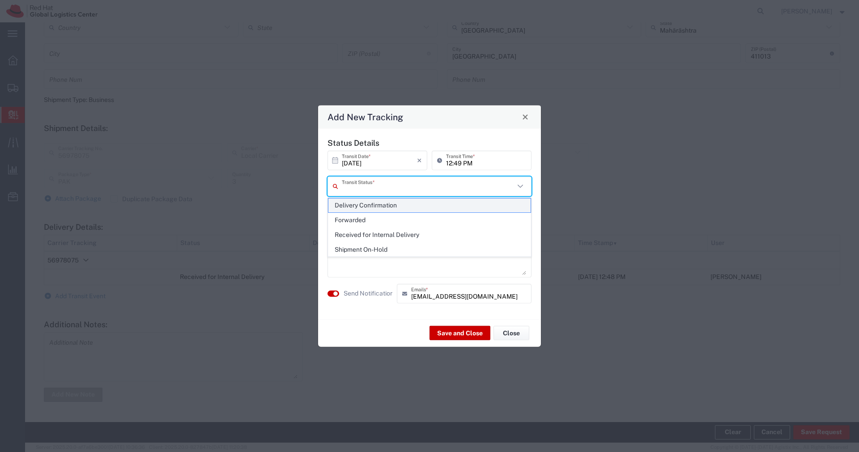
click at [394, 202] on span "Delivery Confirmation" at bounding box center [429, 206] width 202 height 14
type input "Delivery Confirmation"
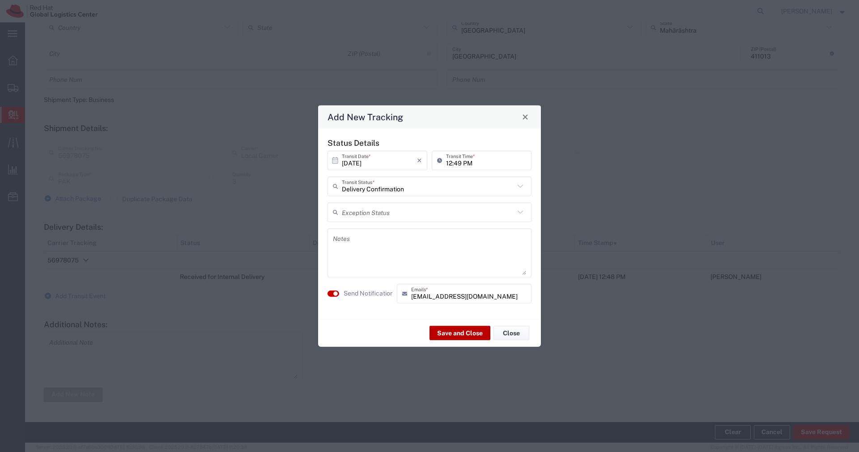
click at [464, 334] on button "Save and Close" at bounding box center [459, 333] width 61 height 14
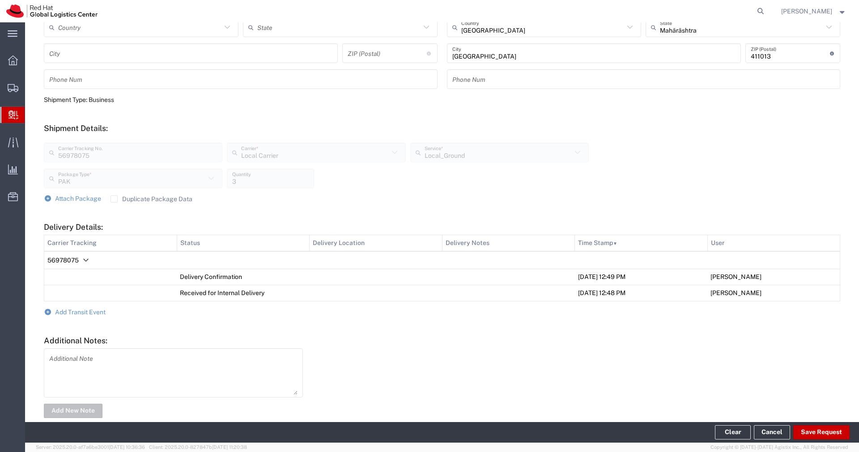
scroll to position [0, 0]
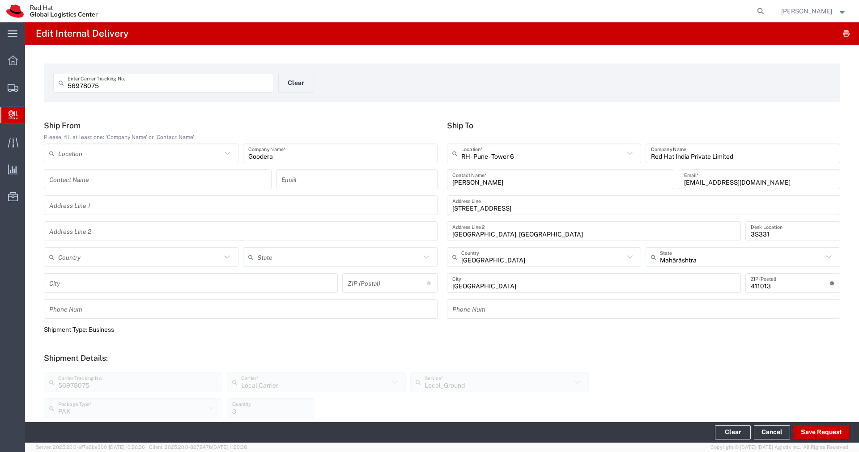
click at [0, 0] on span "Create Delivery" at bounding box center [0, 0] width 0 height 0
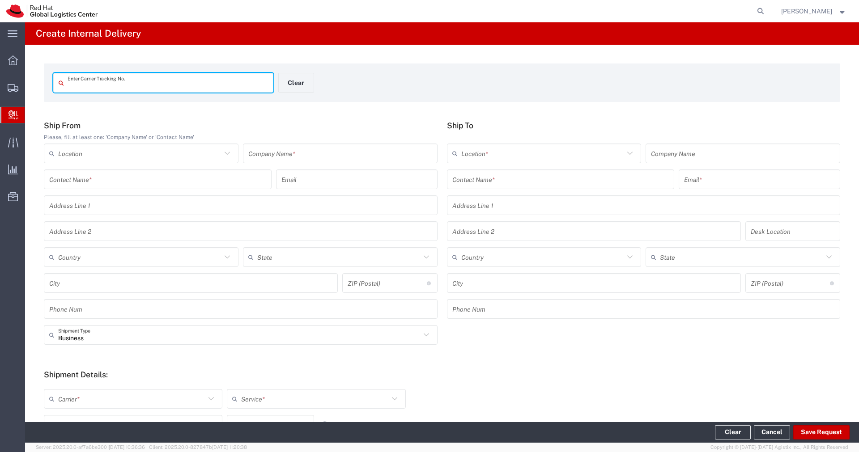
click at [318, 155] on input "text" at bounding box center [340, 154] width 184 height 16
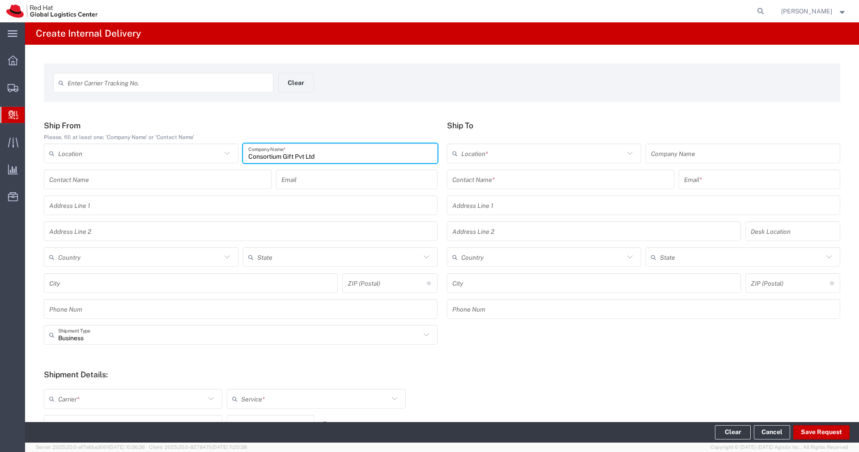
type input "Consortium Gift Pvt Ltd"
click at [484, 178] on input "text" at bounding box center [560, 180] width 217 height 16
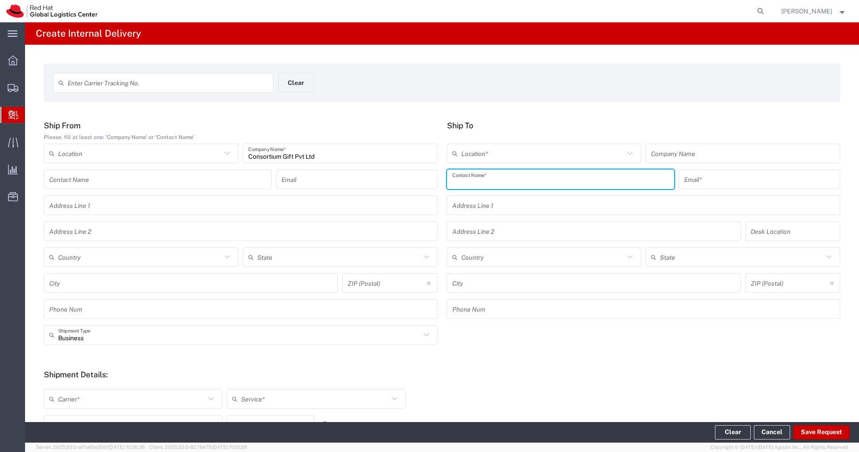
click at [229, 82] on input "text" at bounding box center [168, 83] width 200 height 16
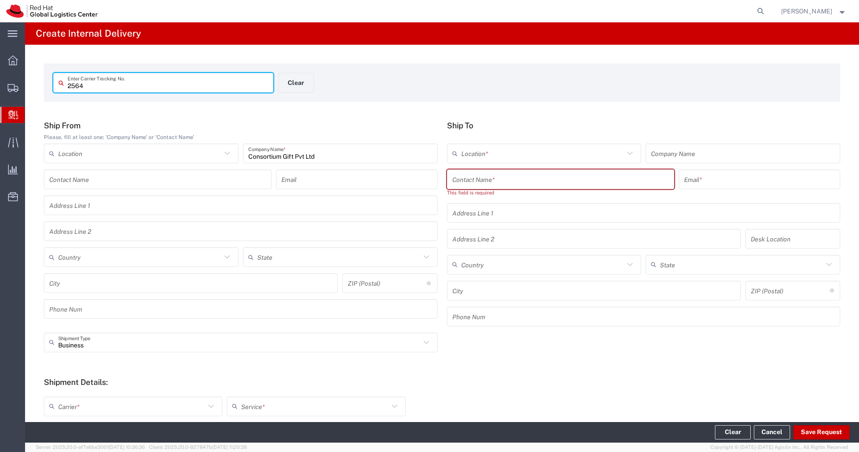
type input "2564"
click at [464, 182] on input "text" at bounding box center [560, 180] width 217 height 16
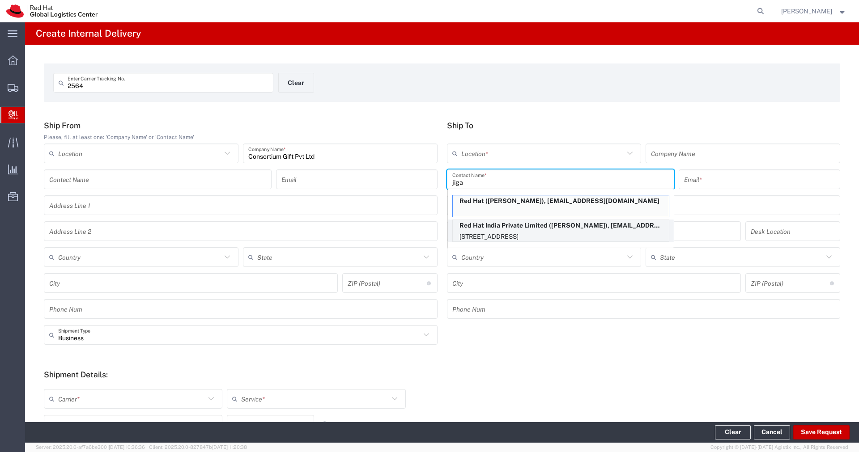
type input "jiga"
click at [548, 230] on p "Red Hat India Private Limited ([PERSON_NAME]), [EMAIL_ADDRESS][DOMAIN_NAME]" at bounding box center [561, 225] width 216 height 11
type input "RH - Pune - Tower 6"
type input "Red Hat India Private Limited"
type input "[PERSON_NAME]"
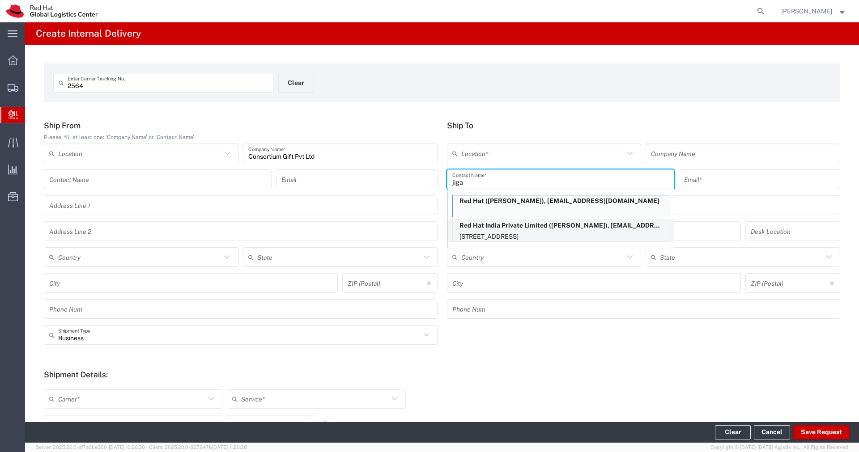
type input "[EMAIL_ADDRESS][DOMAIN_NAME]"
type input "[STREET_ADDRESS]"
type input "[GEOGRAPHIC_DATA], [GEOGRAPHIC_DATA]"
type input "3N512"
type input "[GEOGRAPHIC_DATA]"
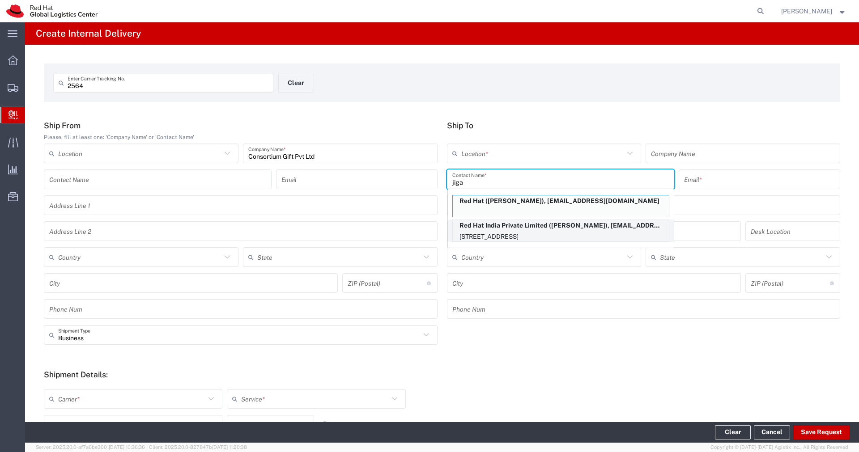
type input "[GEOGRAPHIC_DATA]"
type input "411013"
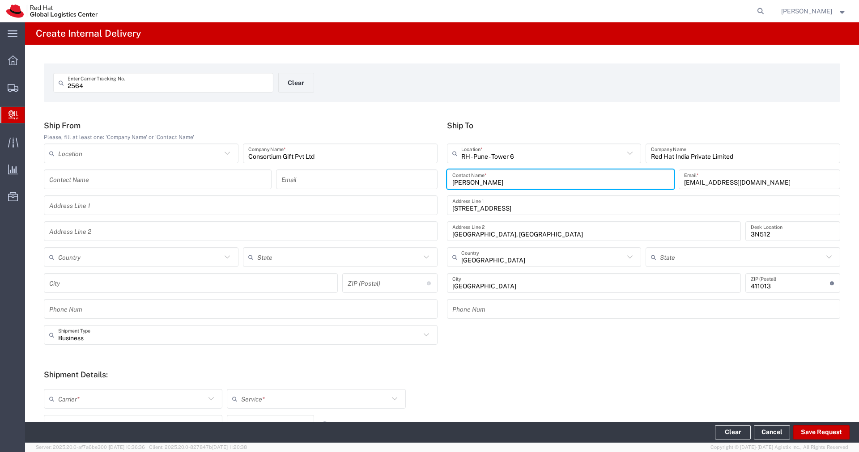
type input "Mahārāshtra"
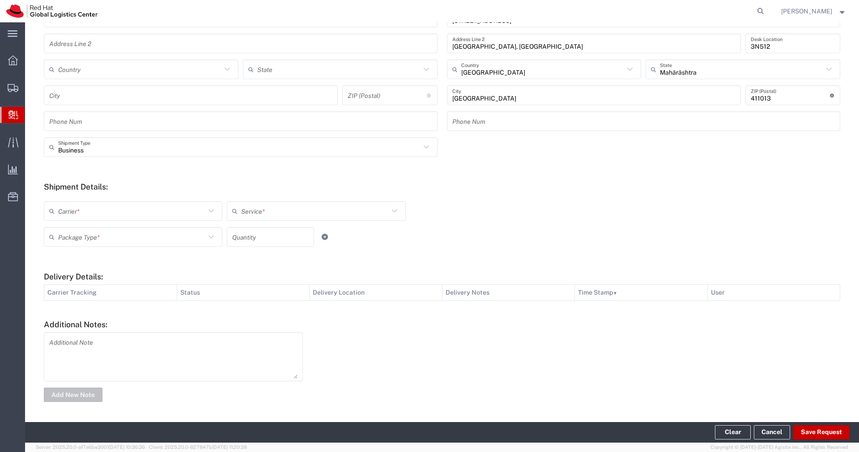
click at [207, 211] on icon at bounding box center [211, 211] width 12 height 12
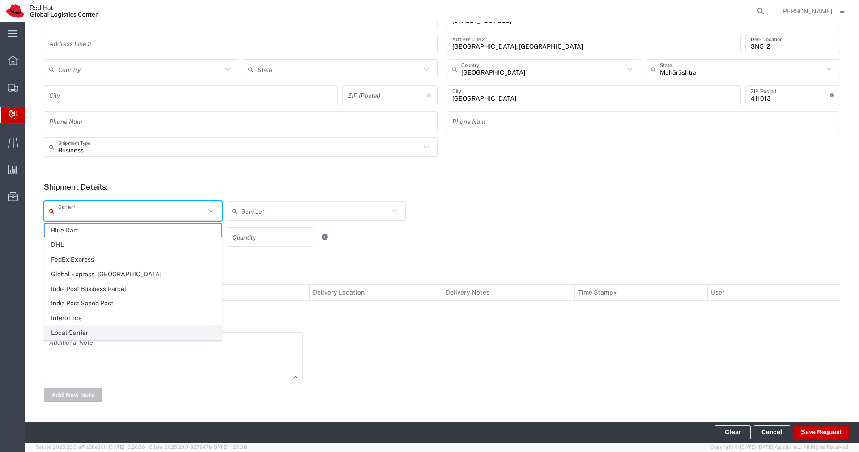
click at [97, 329] on span "Local Carrier" at bounding box center [133, 333] width 177 height 14
type input "Local Carrier"
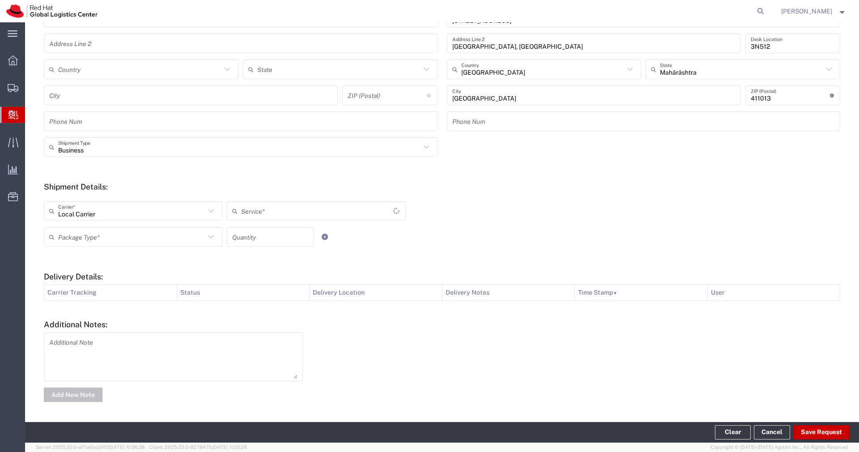
type input "Local_Ground"
click at [177, 241] on input "text" at bounding box center [131, 237] width 147 height 16
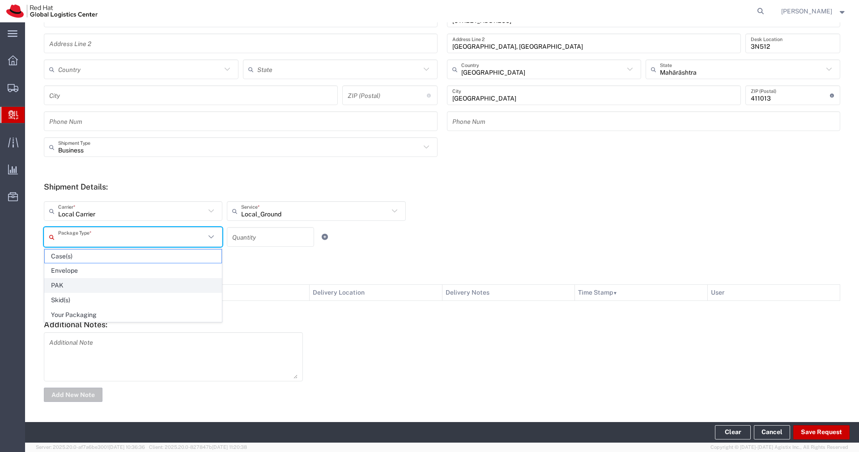
click at [114, 287] on span "PAK" at bounding box center [133, 286] width 177 height 14
type input "PAK"
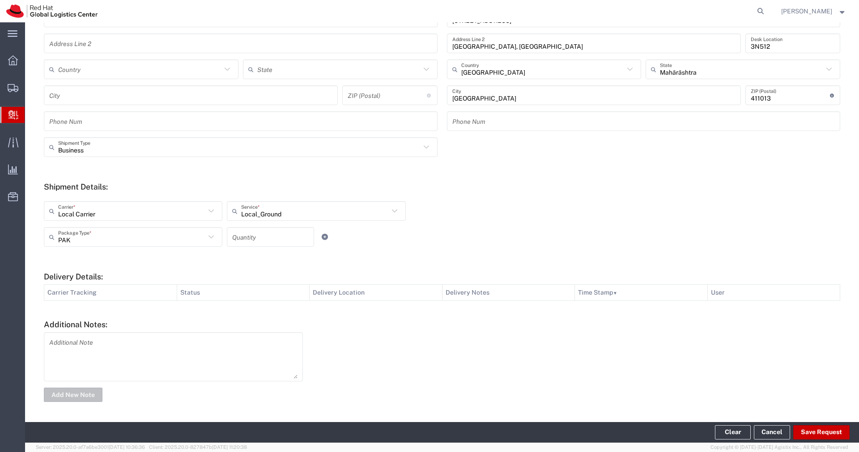
click at [249, 245] on div "Quantity" at bounding box center [270, 237] width 87 height 20
type input "2"
click at [820, 432] on button "Save Request" at bounding box center [821, 432] width 56 height 14
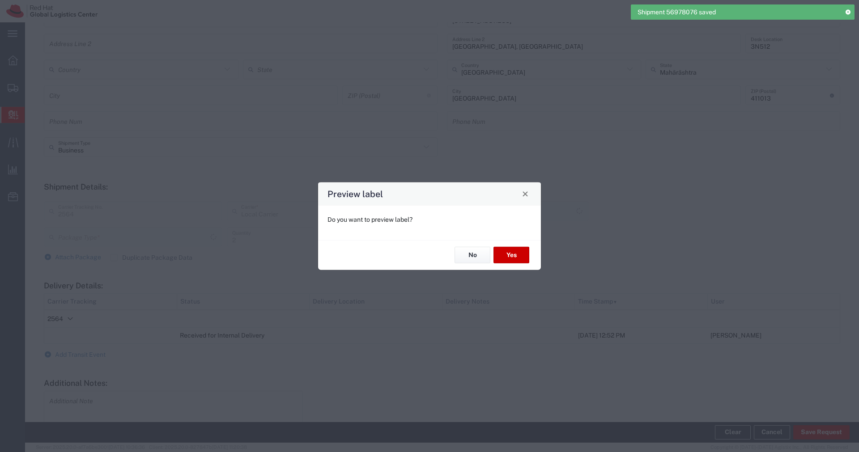
type input "Local_Ground"
type input "PAK"
click at [474, 255] on button "No" at bounding box center [472, 255] width 36 height 17
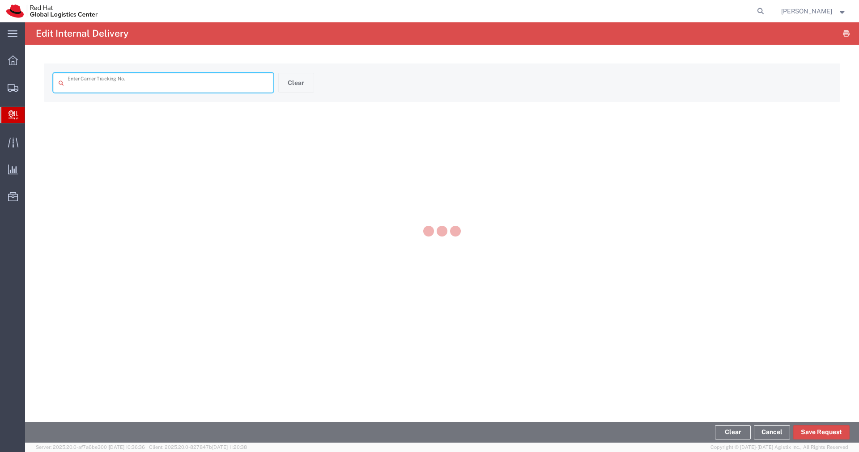
type input "2564"
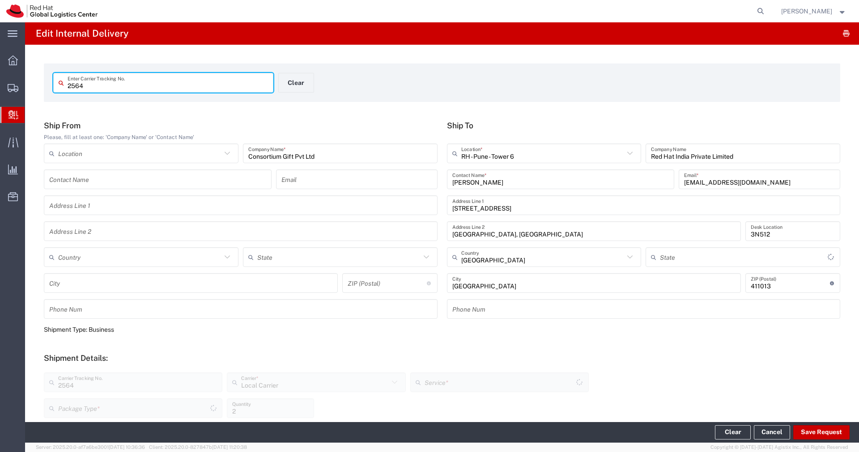
type input "PAK"
type input "Local_Ground"
type input "Mahārāshtra"
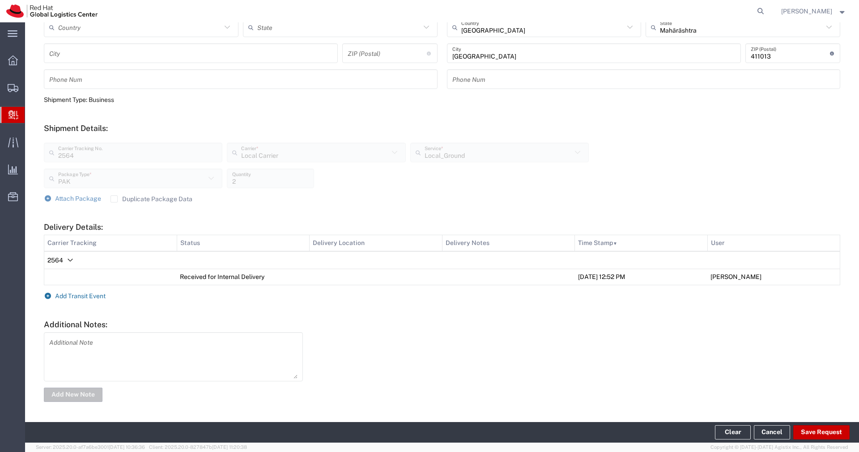
click at [97, 297] on span "Add Transit Event" at bounding box center [80, 295] width 51 height 7
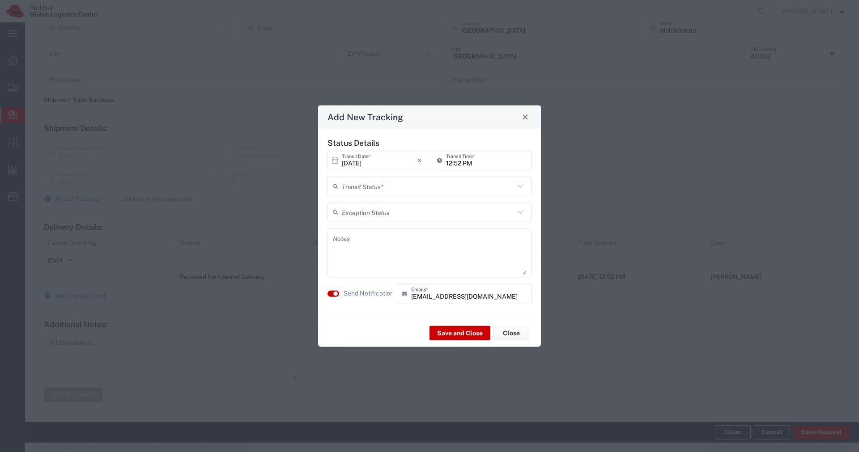
click at [425, 188] on input "text" at bounding box center [428, 186] width 173 height 16
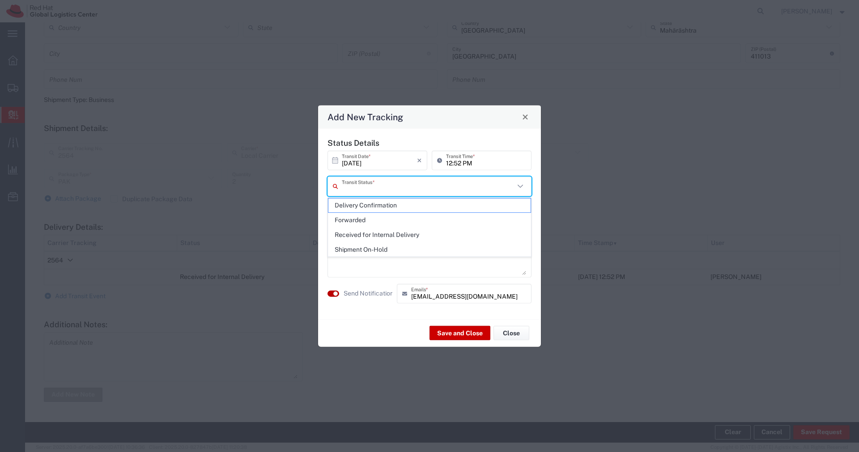
click at [332, 293] on button "button" at bounding box center [333, 293] width 12 height 6
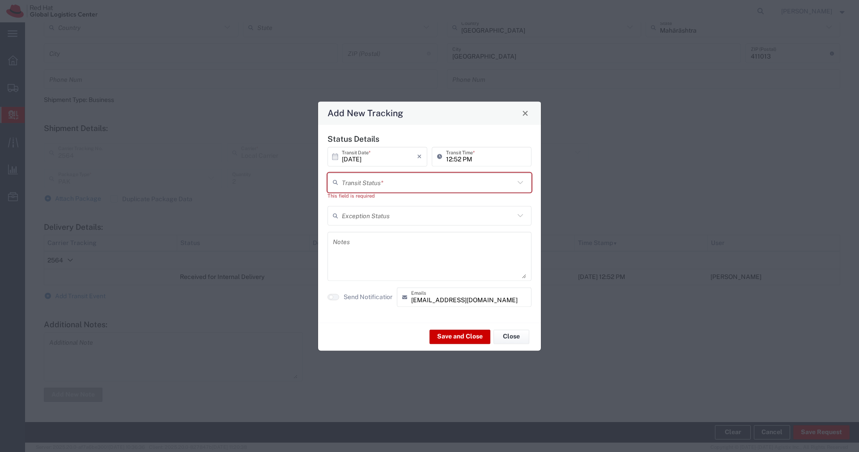
click at [412, 185] on input "text" at bounding box center [428, 182] width 173 height 16
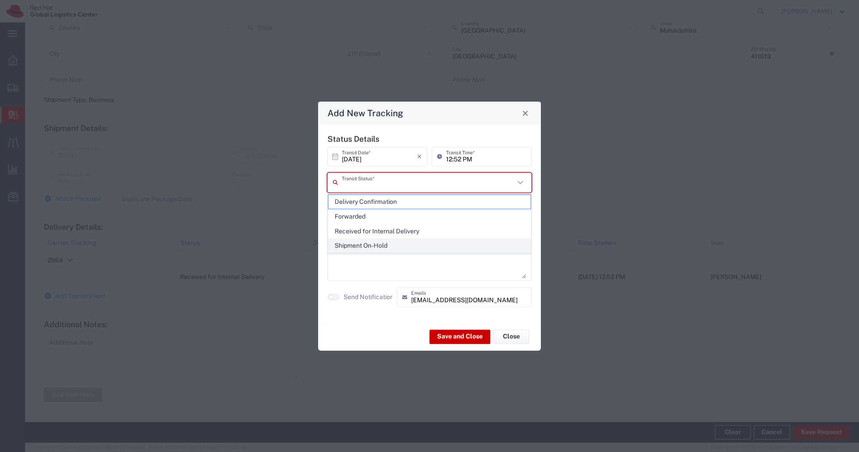
click at [369, 242] on span "Shipment On-Hold" at bounding box center [429, 246] width 202 height 14
type input "Shipment On-Hold"
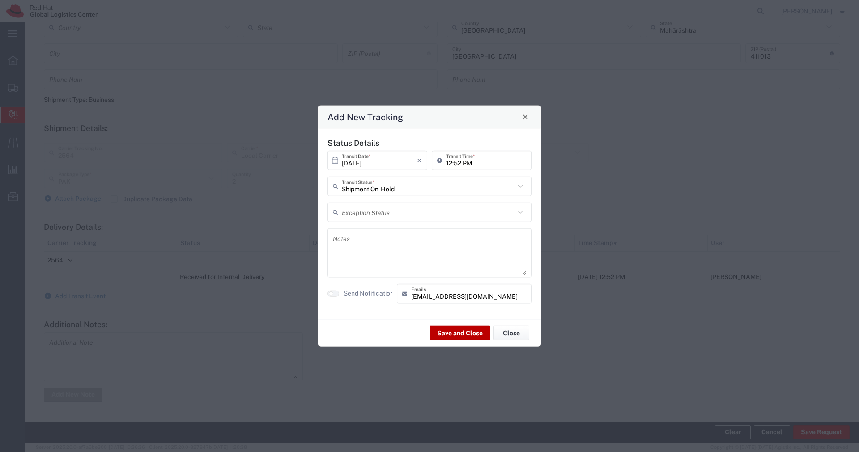
click at [455, 333] on button "Save and Close" at bounding box center [459, 333] width 61 height 14
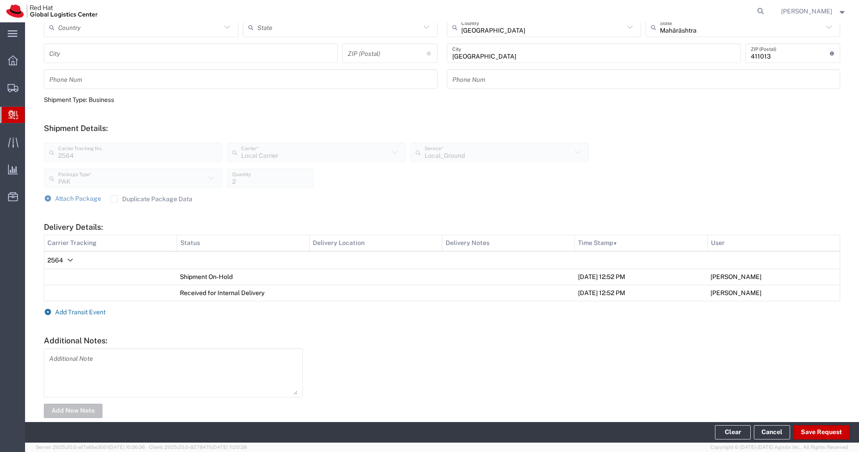
click at [78, 310] on span "Add Transit Event" at bounding box center [80, 312] width 51 height 7
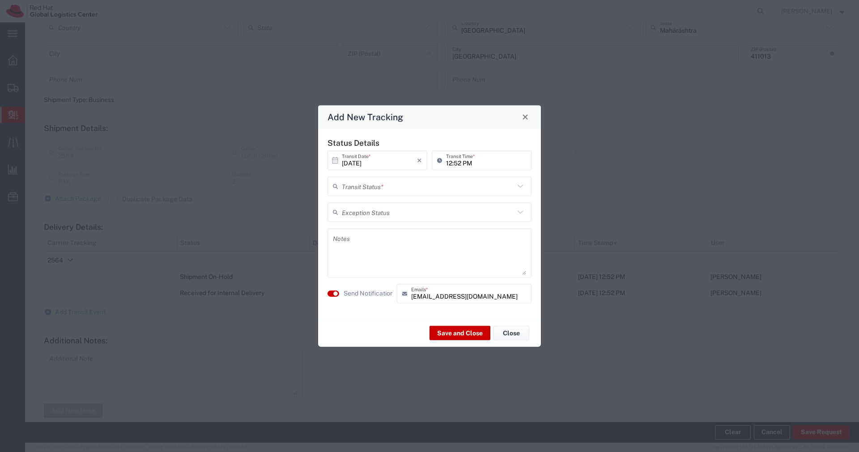
click at [380, 187] on input "text" at bounding box center [428, 186] width 173 height 16
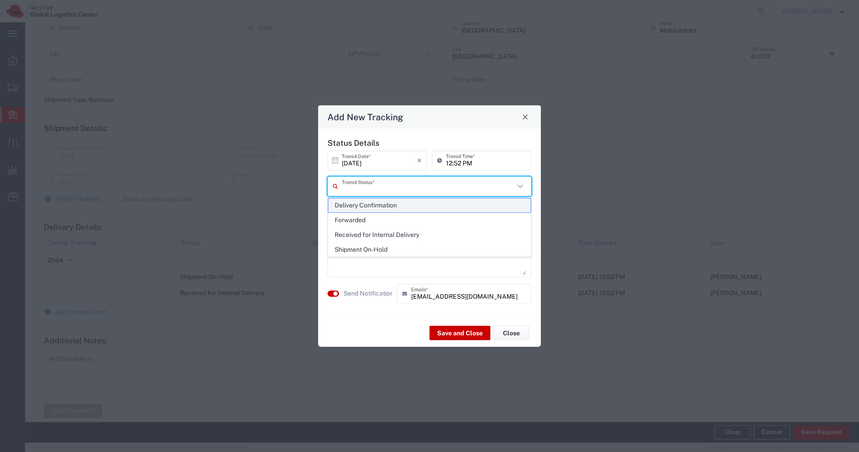
click at [370, 202] on span "Delivery Confirmation" at bounding box center [429, 206] width 202 height 14
type input "Delivery Confirmation"
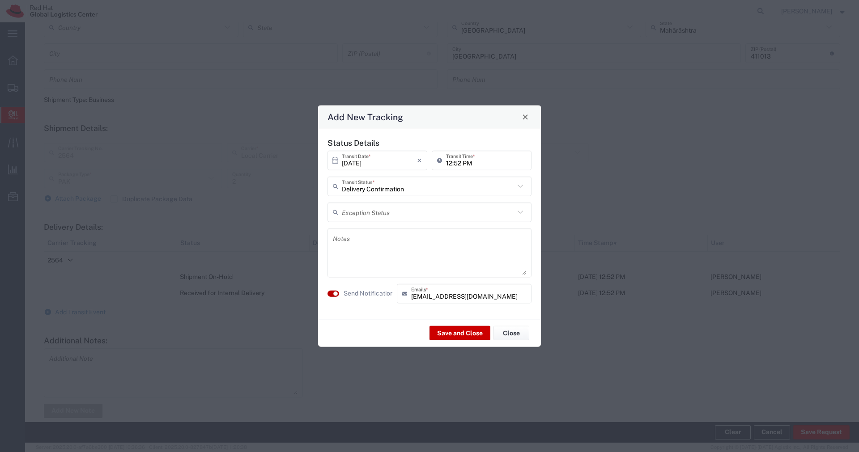
click at [331, 292] on button "button" at bounding box center [333, 293] width 12 height 6
click at [448, 336] on button "Save and Close" at bounding box center [459, 333] width 61 height 14
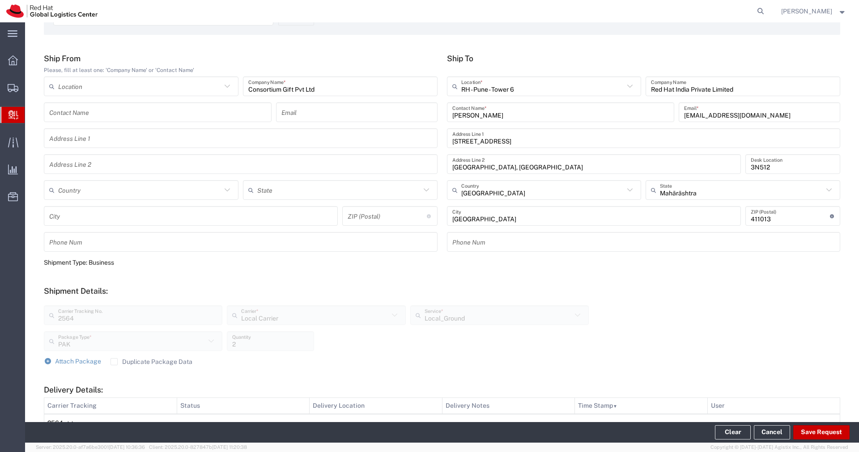
scroll to position [0, 0]
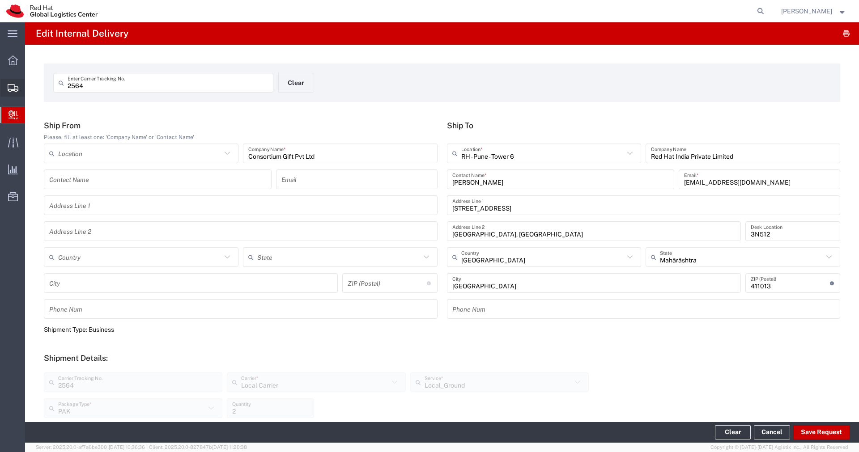
click at [15, 91] on icon at bounding box center [13, 88] width 11 height 8
